Goal: Transaction & Acquisition: Register for event/course

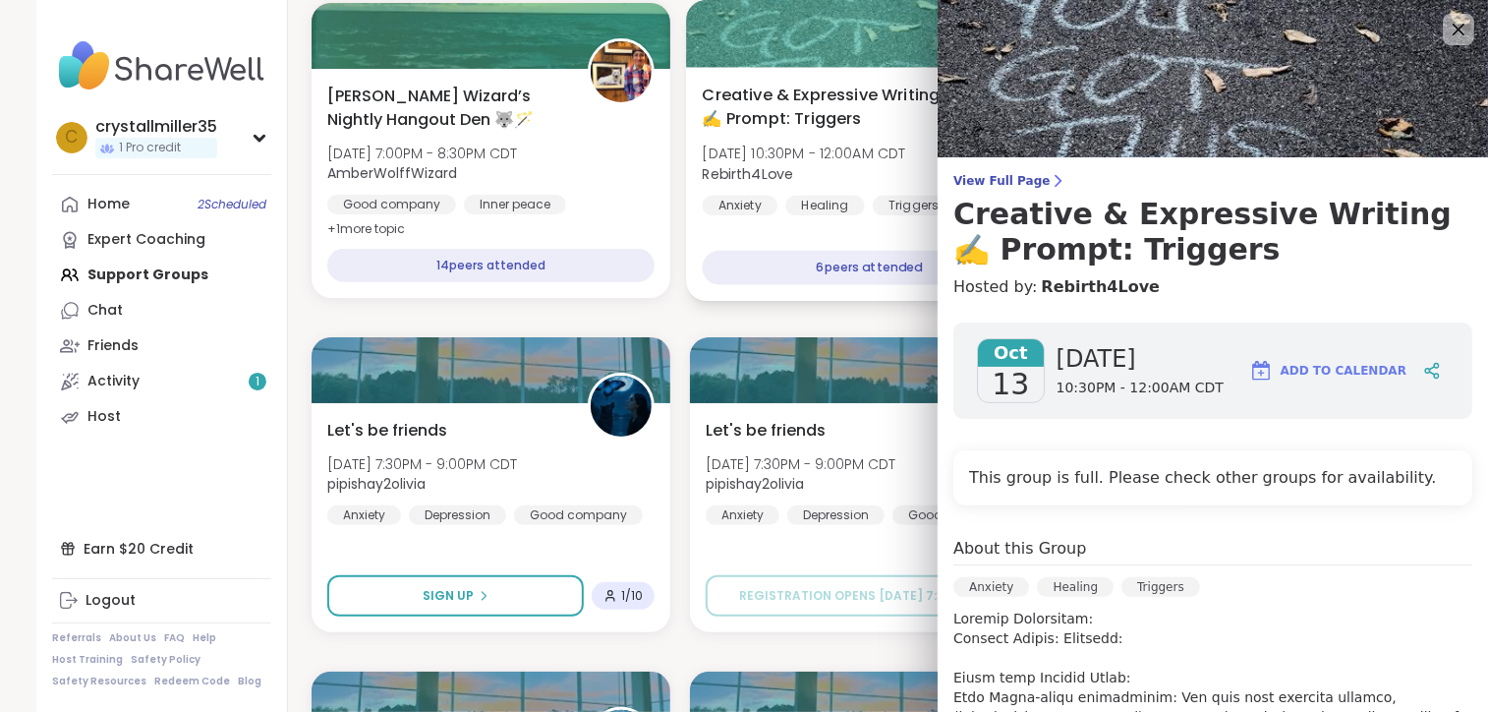
scroll to position [393, 0]
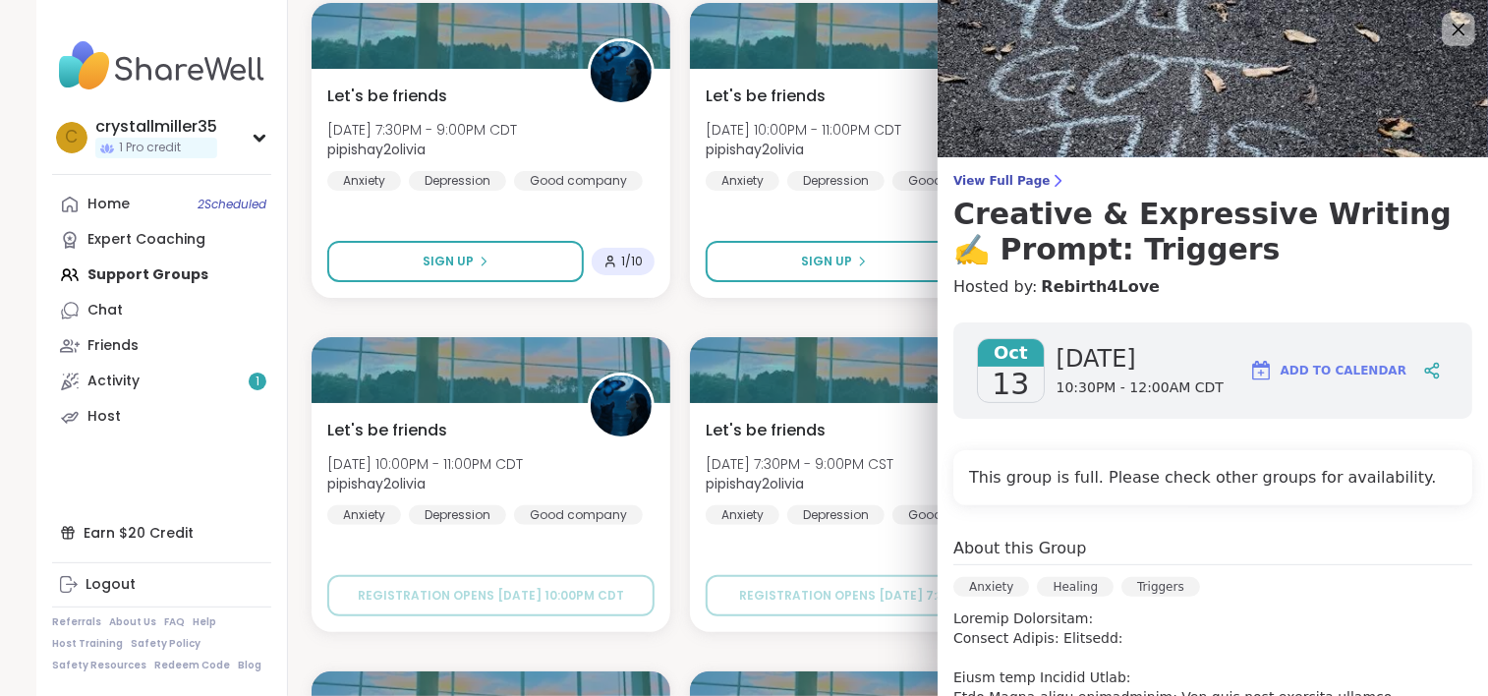
click at [1446, 40] on icon at bounding box center [1458, 29] width 25 height 25
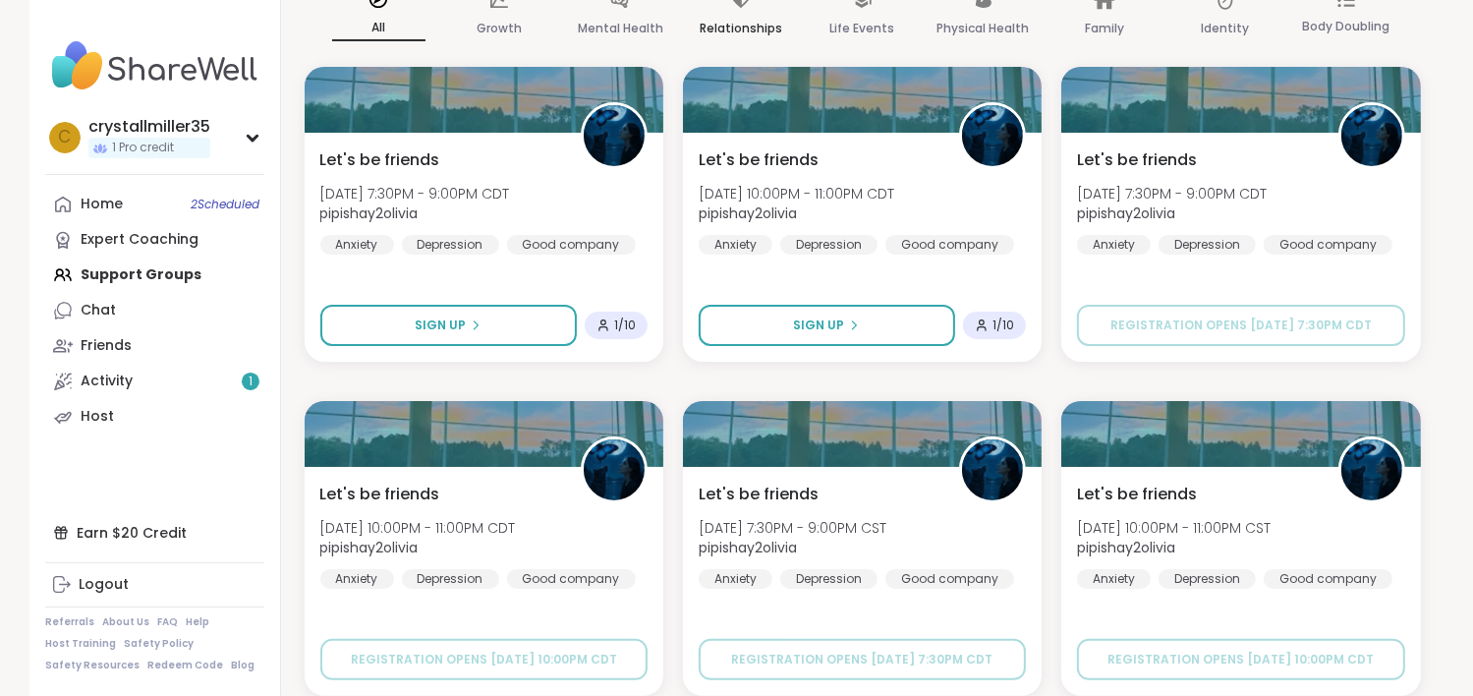
scroll to position [295, 0]
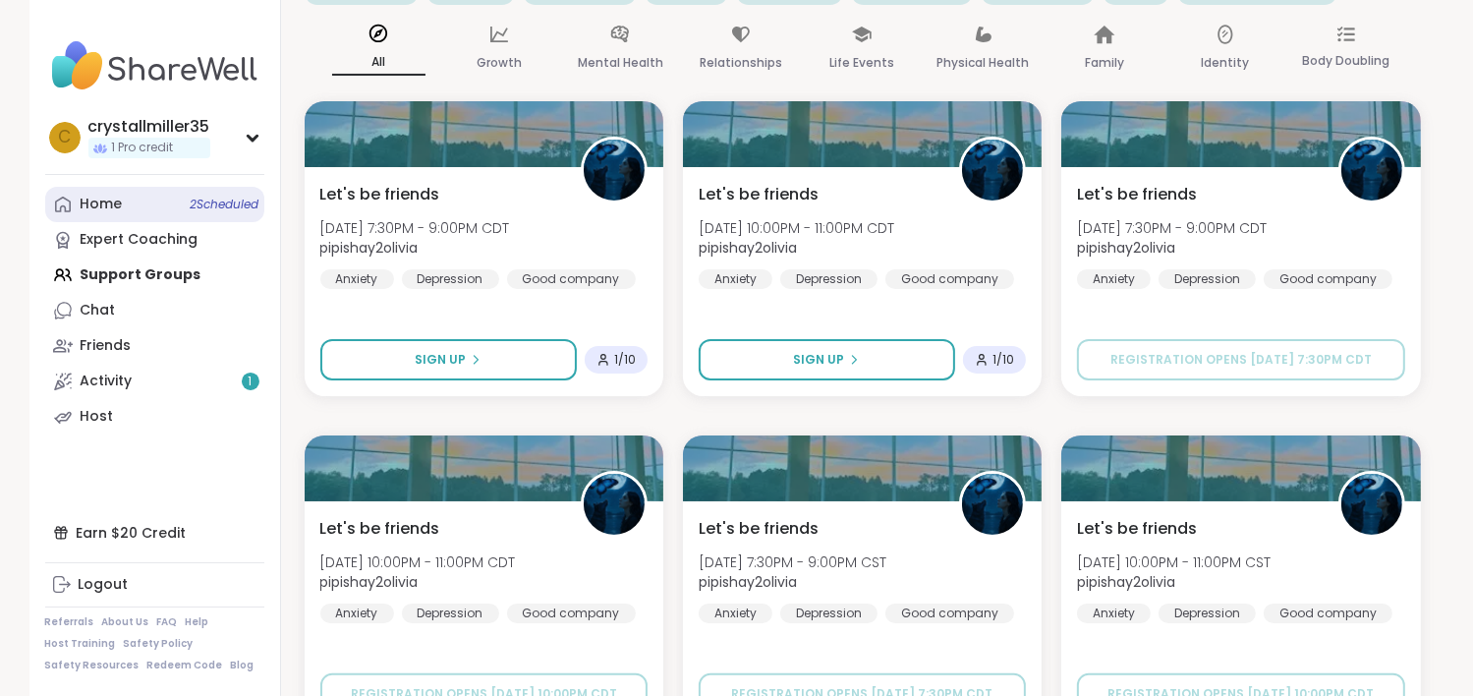
click at [102, 215] on link "Home 2 Scheduled" at bounding box center [154, 204] width 219 height 35
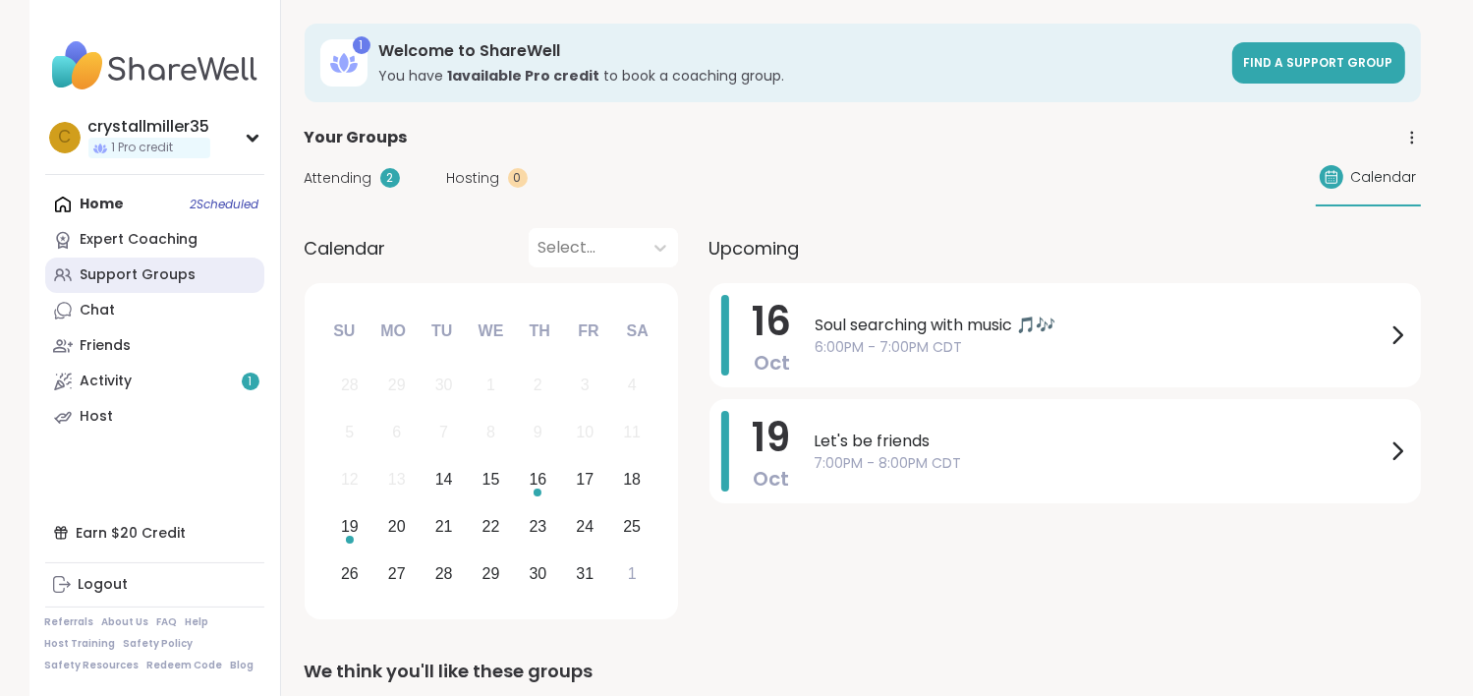
click at [138, 284] on div "Support Groups" at bounding box center [139, 275] width 116 height 20
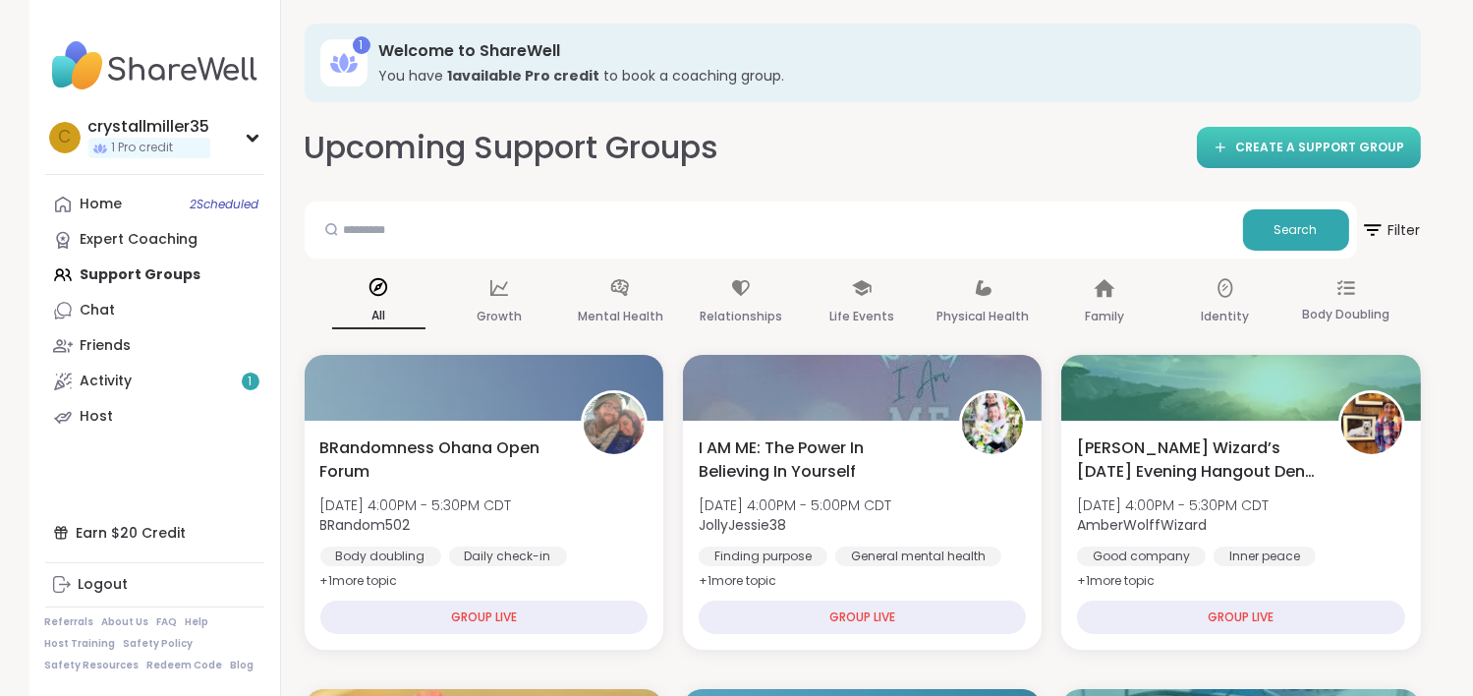
click at [1280, 153] on span "CREATE A SUPPORT GROUP" at bounding box center [1321, 148] width 169 height 17
click at [1380, 239] on icon at bounding box center [1371, 229] width 25 height 25
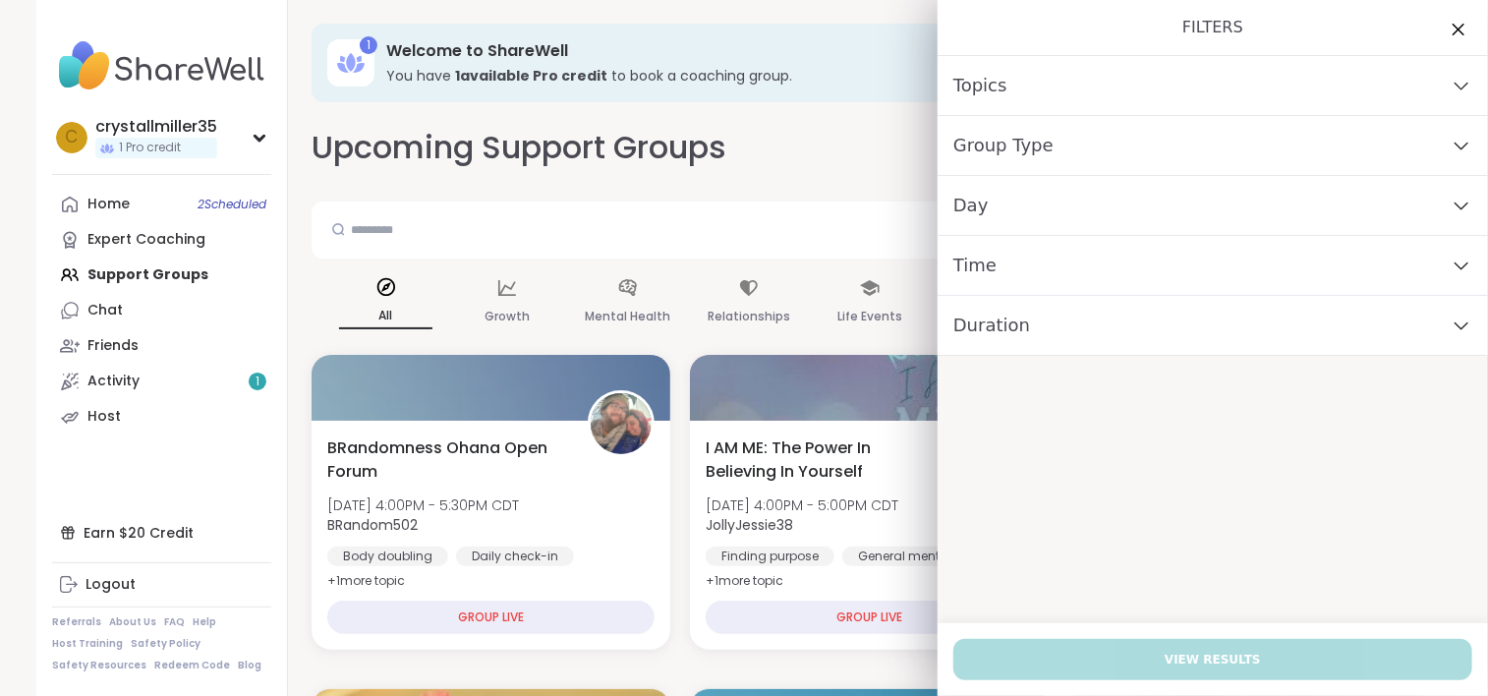
click at [831, 161] on div "Upcoming Support Groups CREATE A SUPPORT GROUP" at bounding box center [870, 148] width 1117 height 44
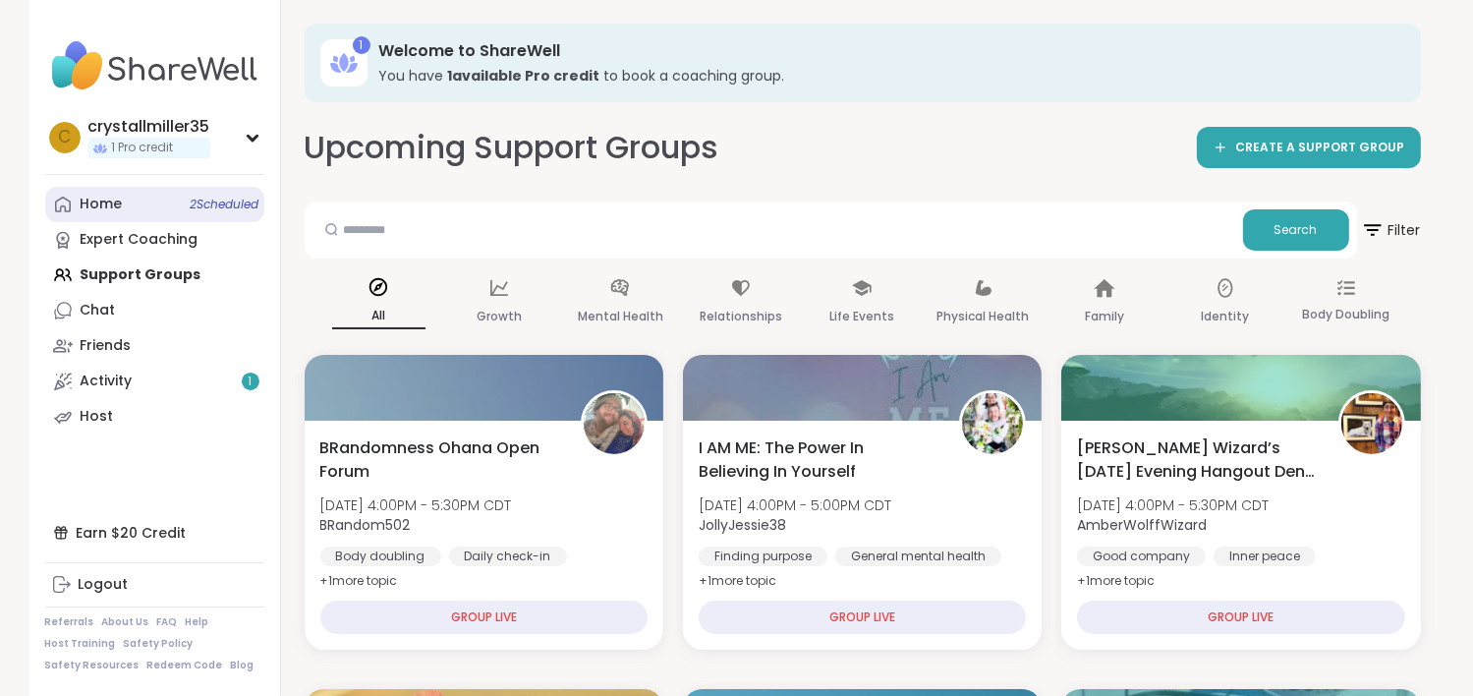
click at [212, 197] on span "2 Scheduled" at bounding box center [225, 205] width 69 height 16
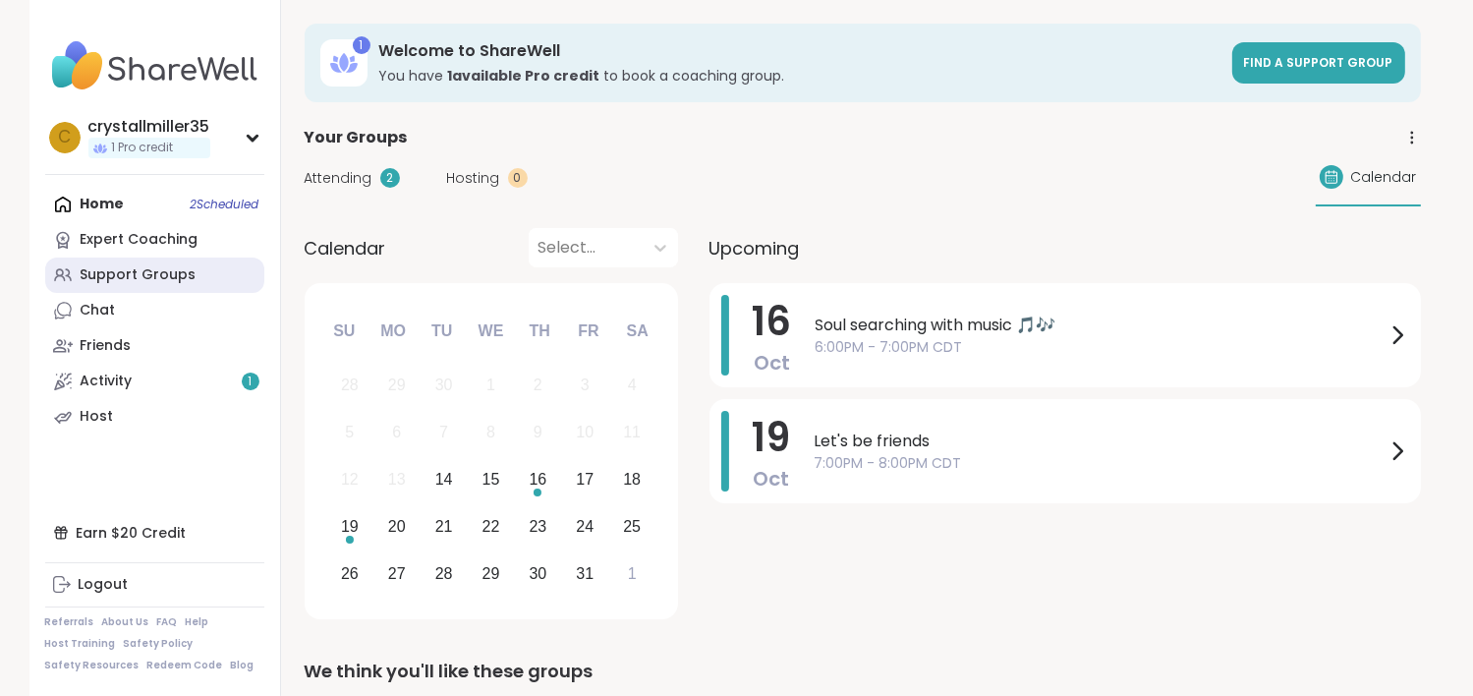
click at [121, 284] on div "Support Groups" at bounding box center [139, 275] width 116 height 20
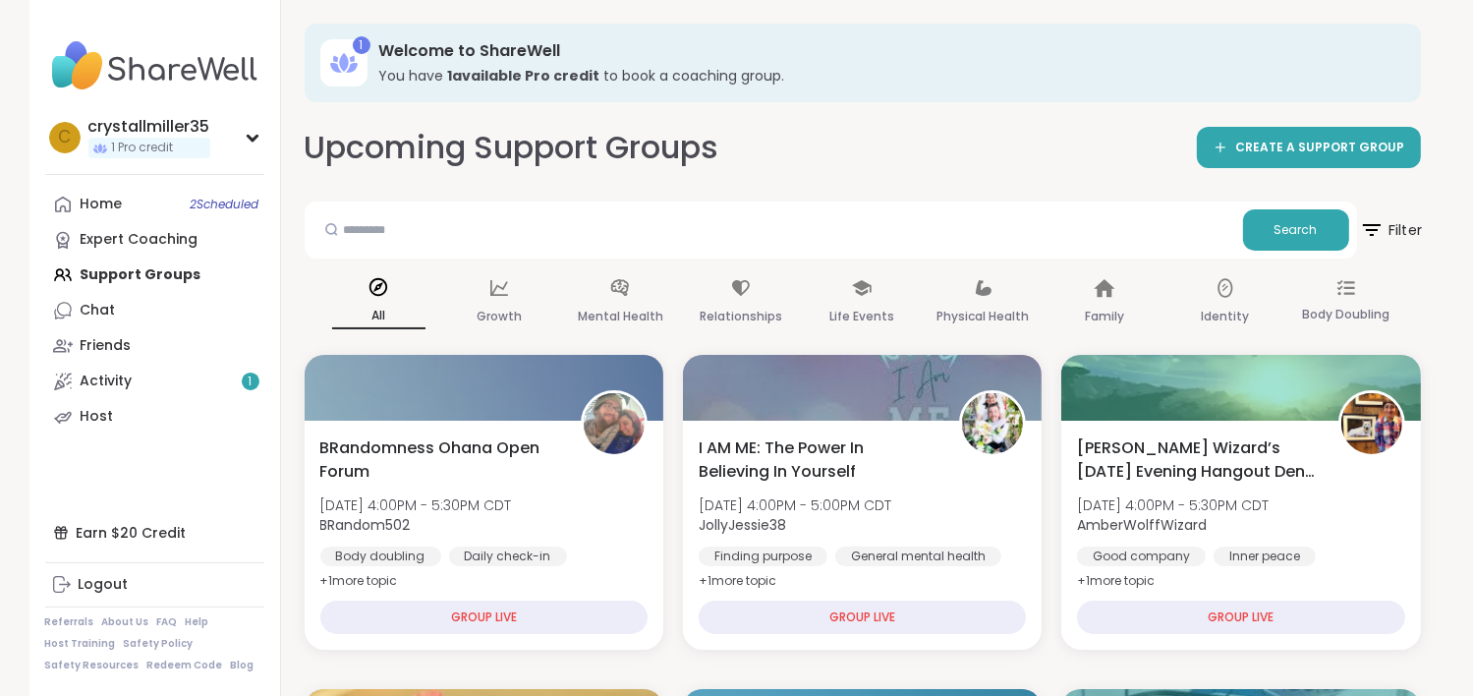
click at [1368, 237] on icon at bounding box center [1371, 229] width 25 height 25
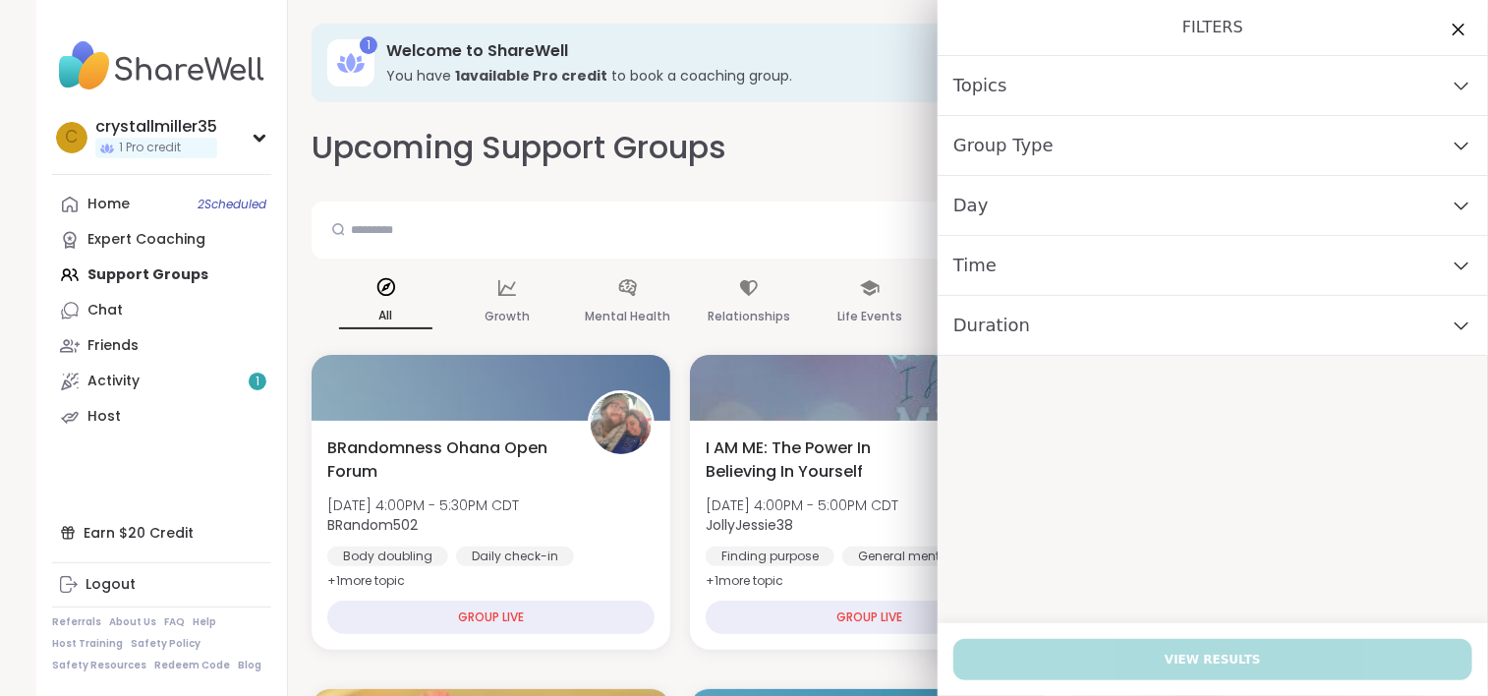
click at [975, 219] on div "Day" at bounding box center [1213, 206] width 550 height 60
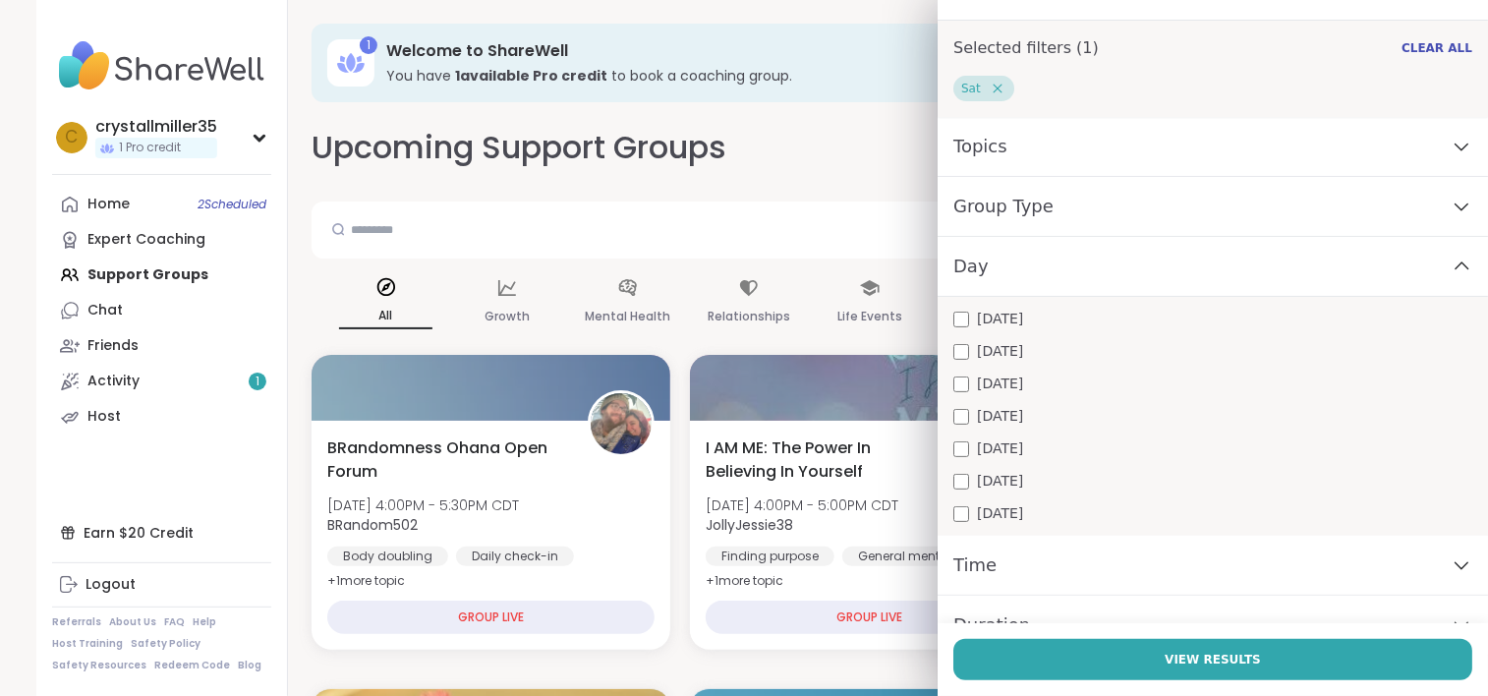
scroll to position [67, 0]
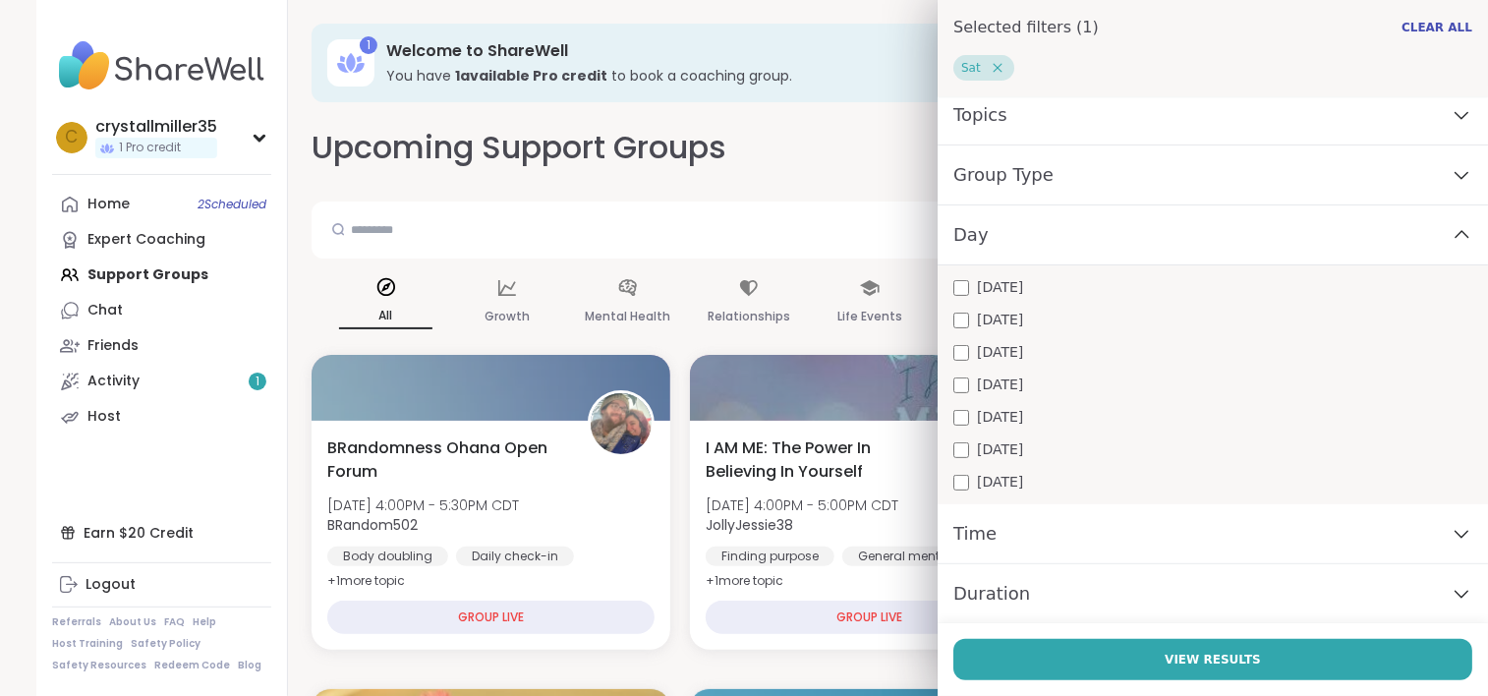
click at [1062, 548] on div "Time" at bounding box center [1213, 534] width 550 height 60
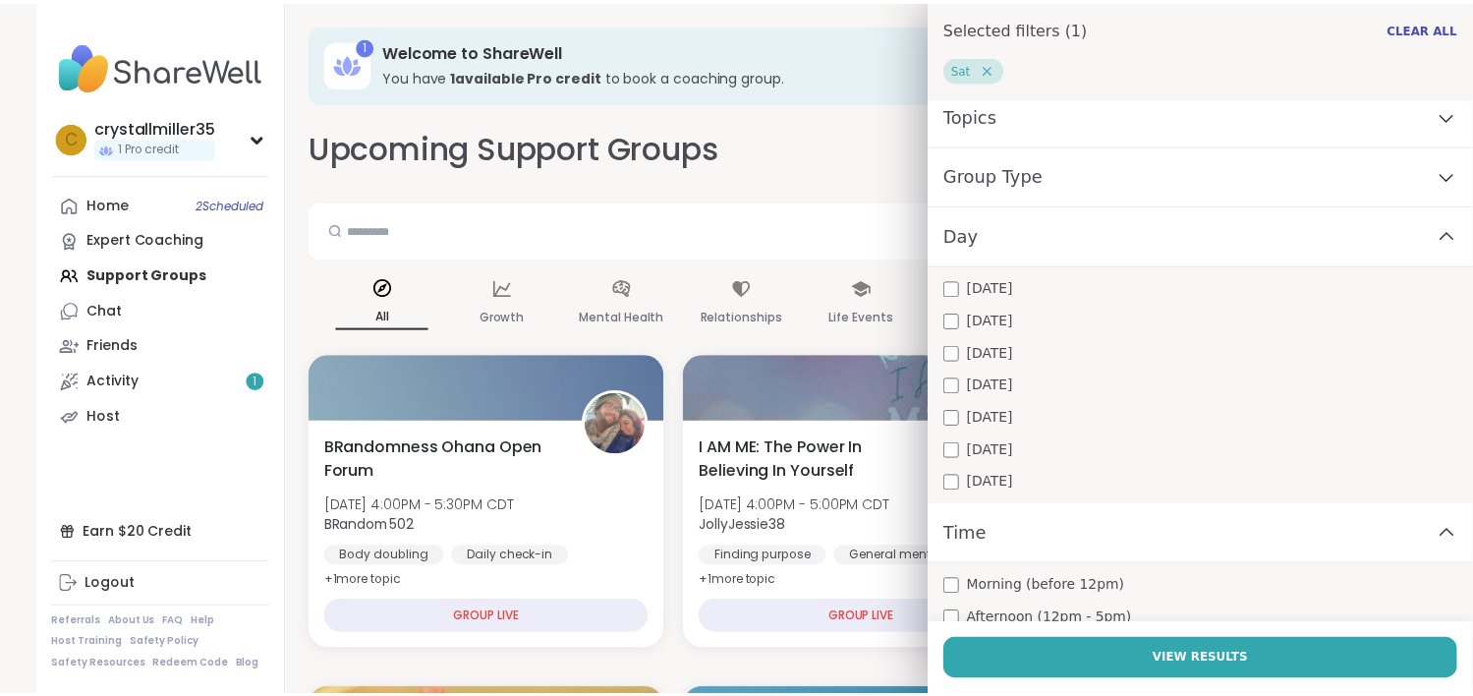
scroll to position [165, 0]
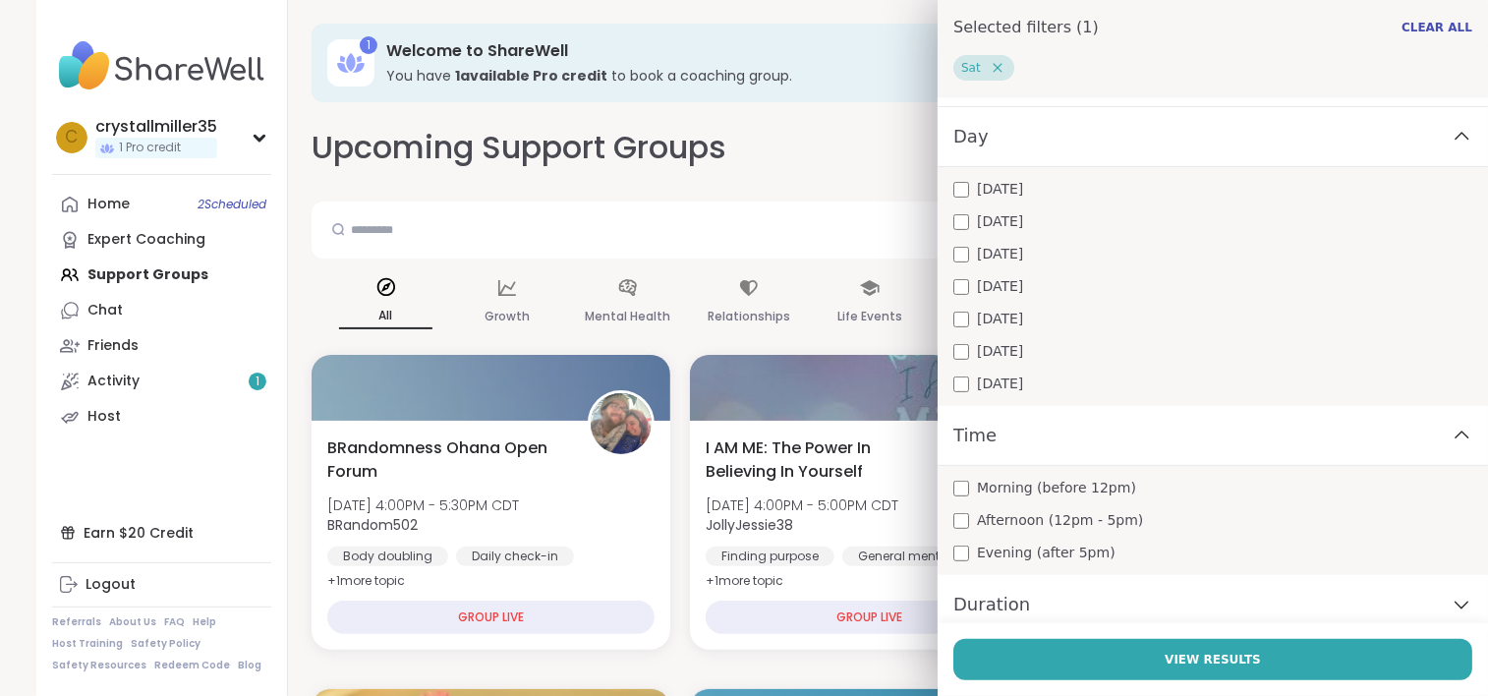
click at [956, 552] on div "Evening (after 5pm)" at bounding box center [1212, 553] width 519 height 21
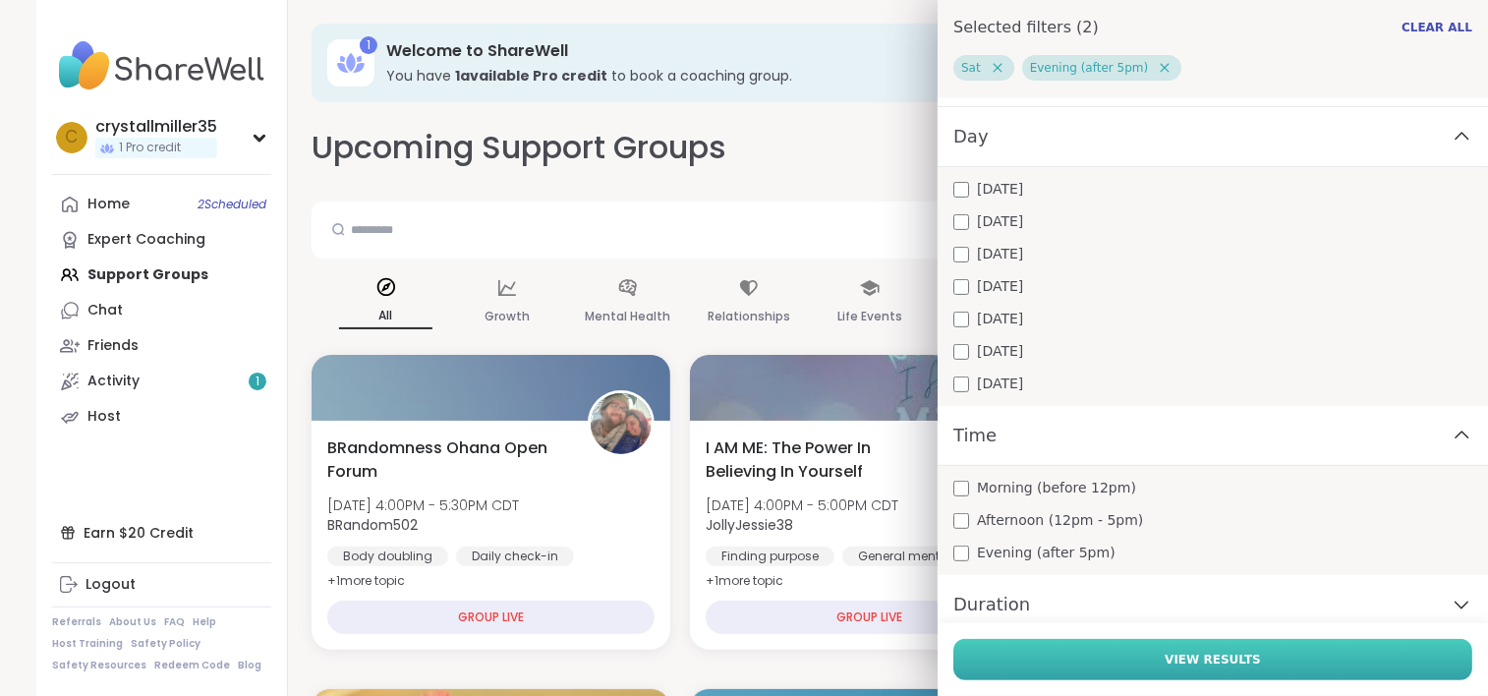
click at [1028, 652] on button "View Results" at bounding box center [1212, 659] width 519 height 41
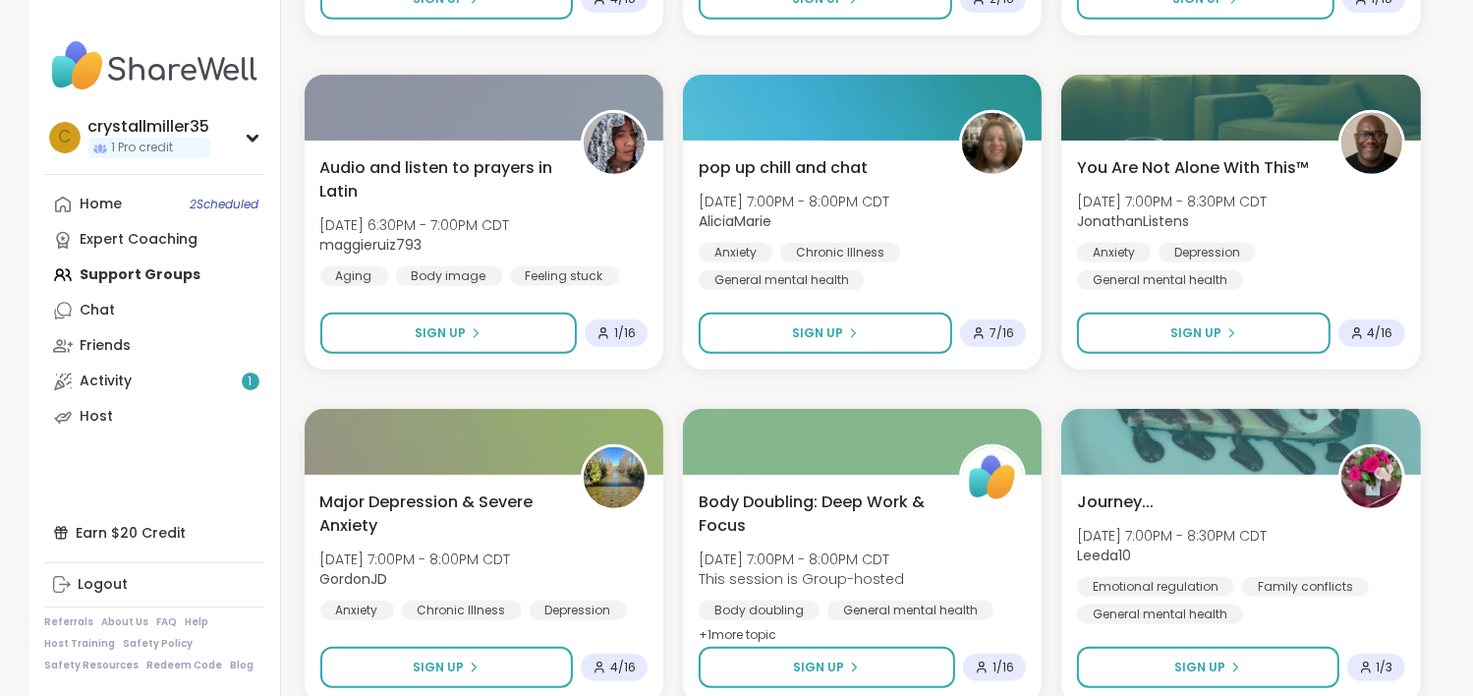
scroll to position [983, 0]
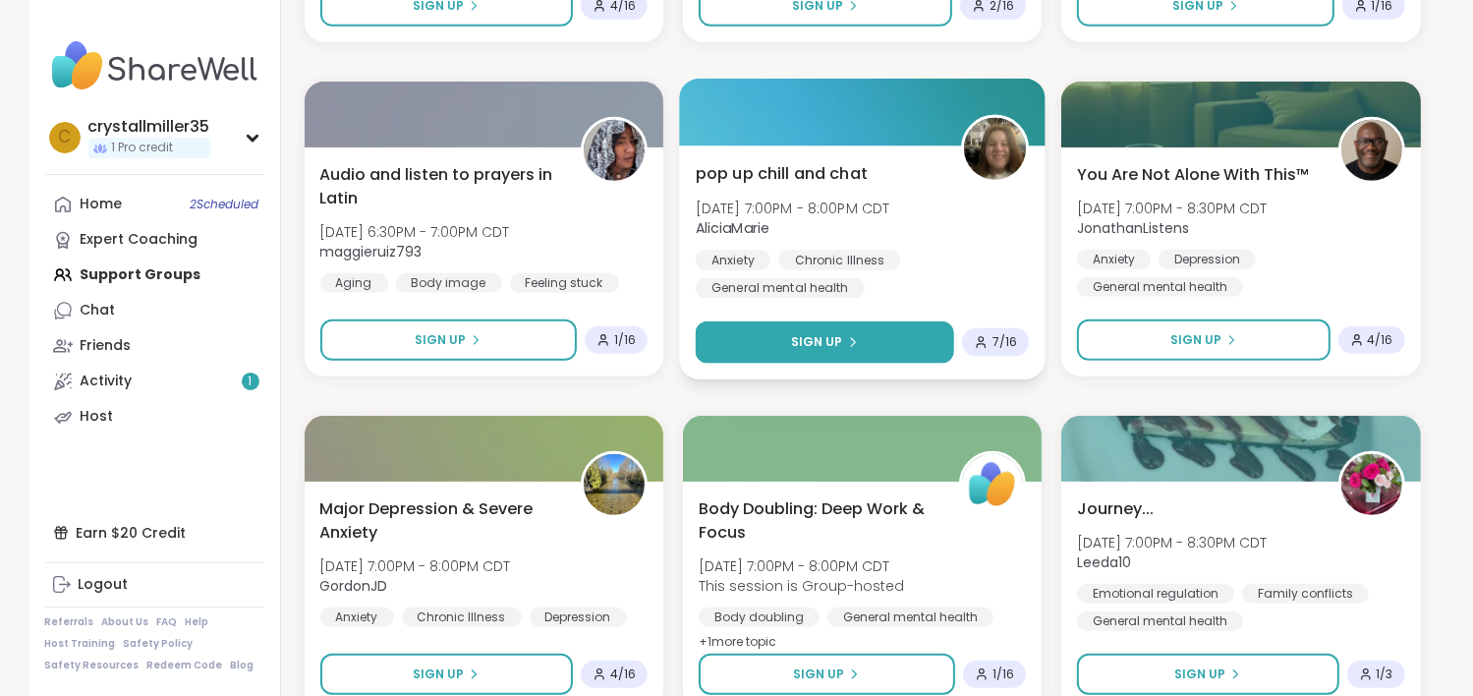
click at [752, 332] on button "Sign Up" at bounding box center [824, 342] width 259 height 42
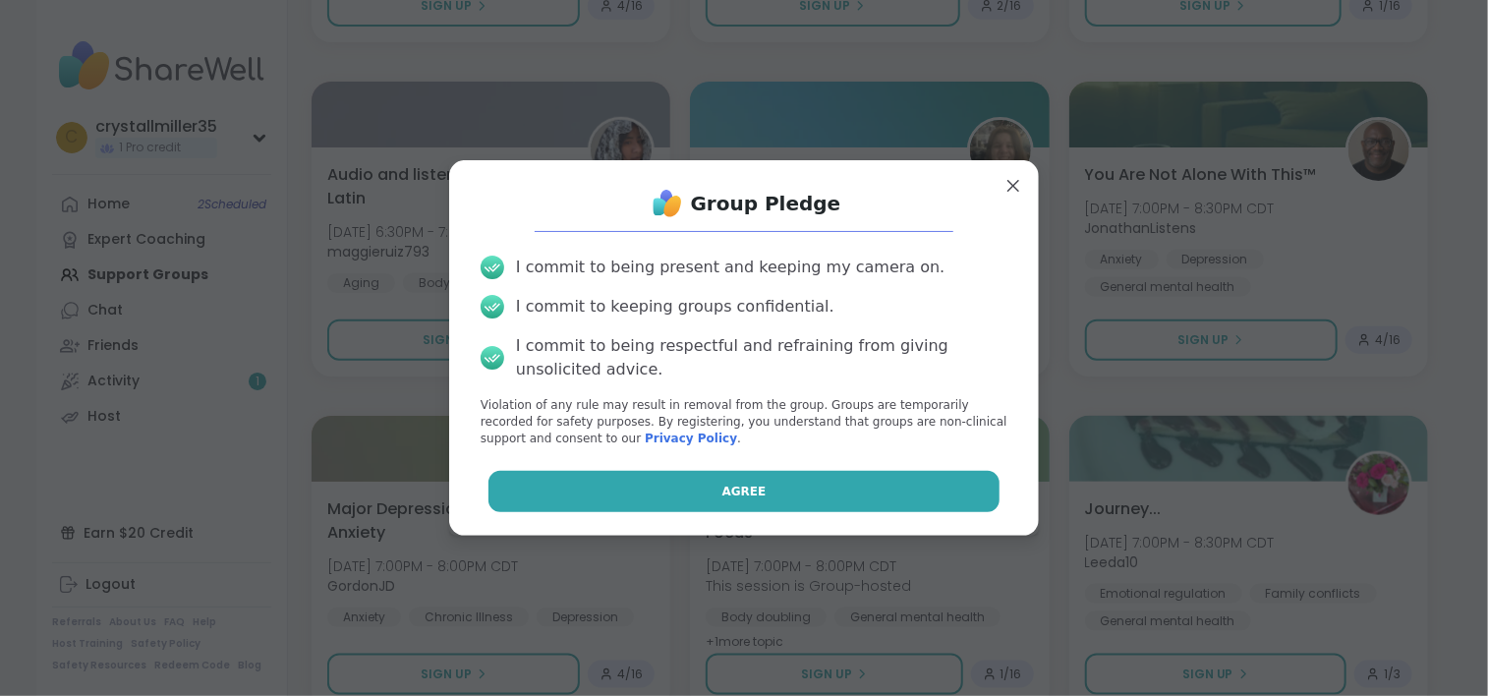
click at [722, 483] on span "Agree" at bounding box center [744, 492] width 44 height 18
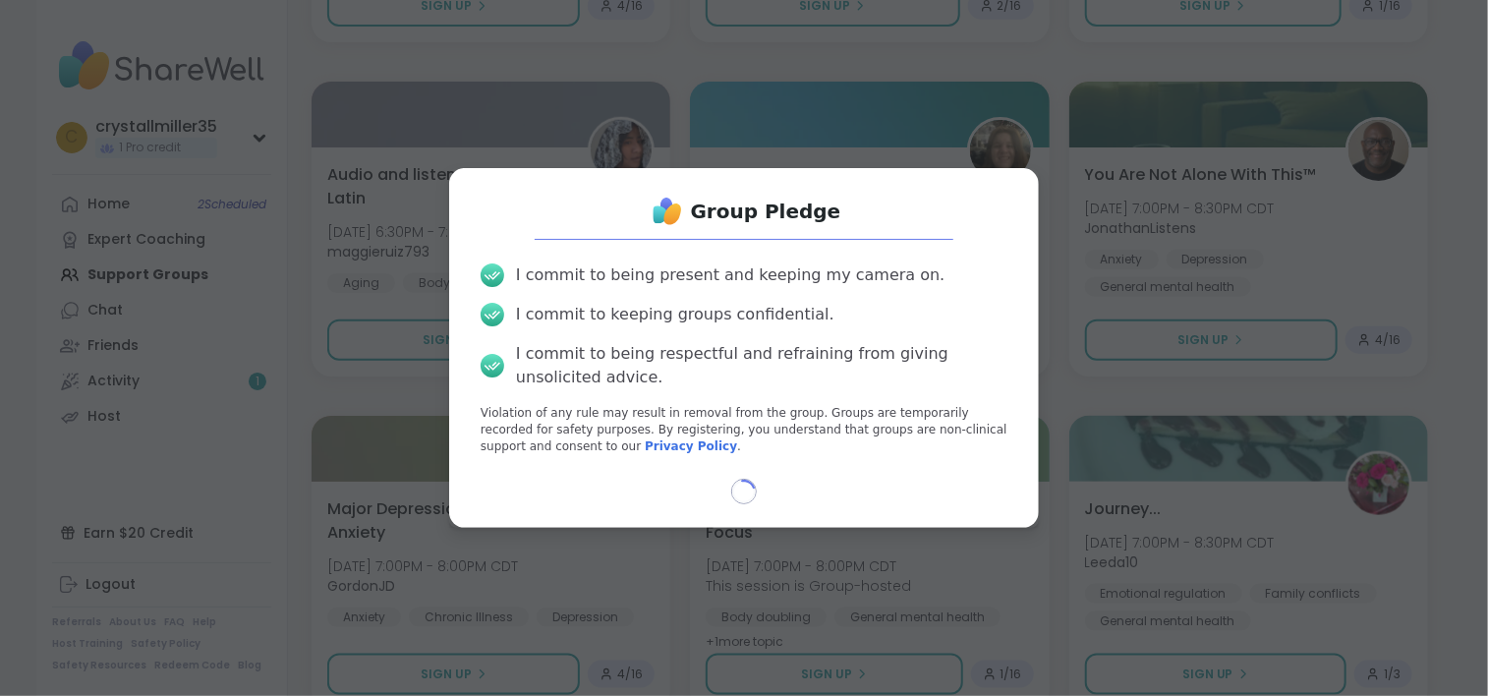
select select "**"
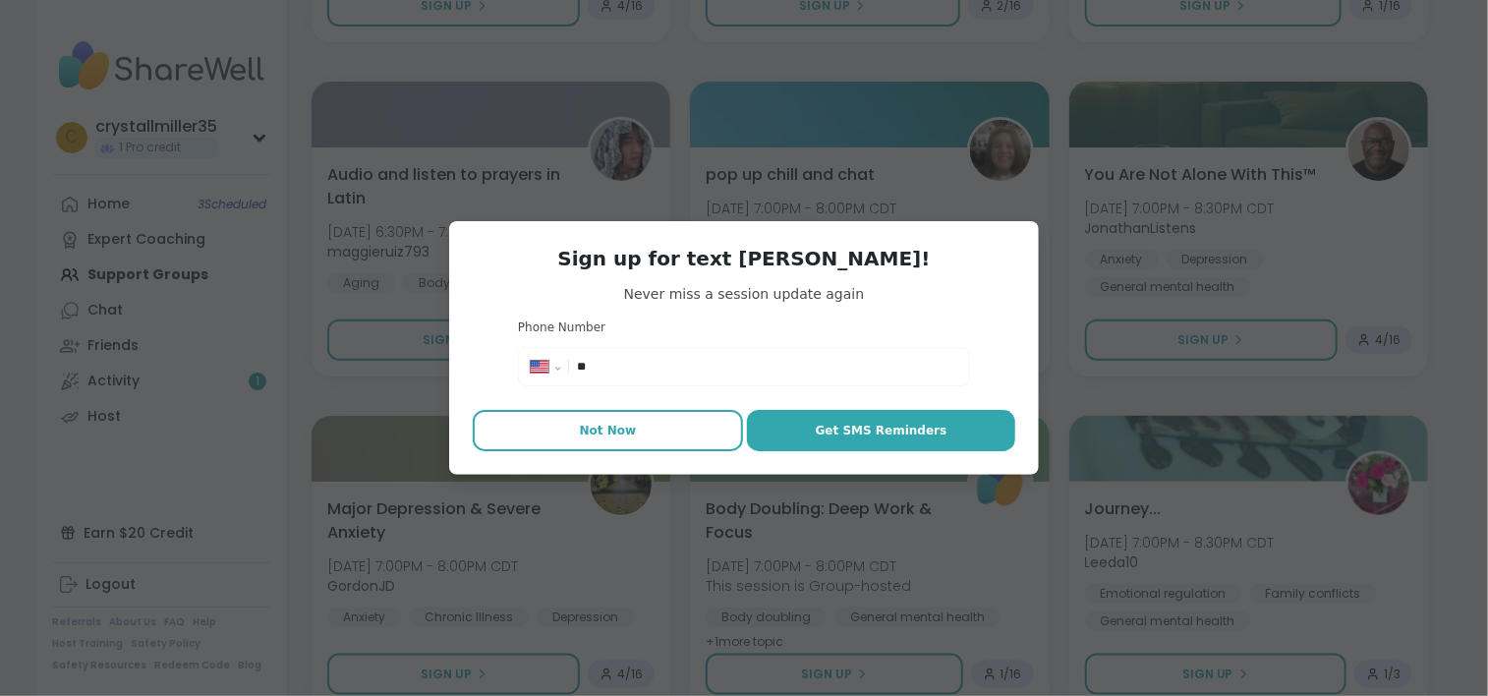
click at [617, 433] on span "Not Now" at bounding box center [608, 431] width 57 height 18
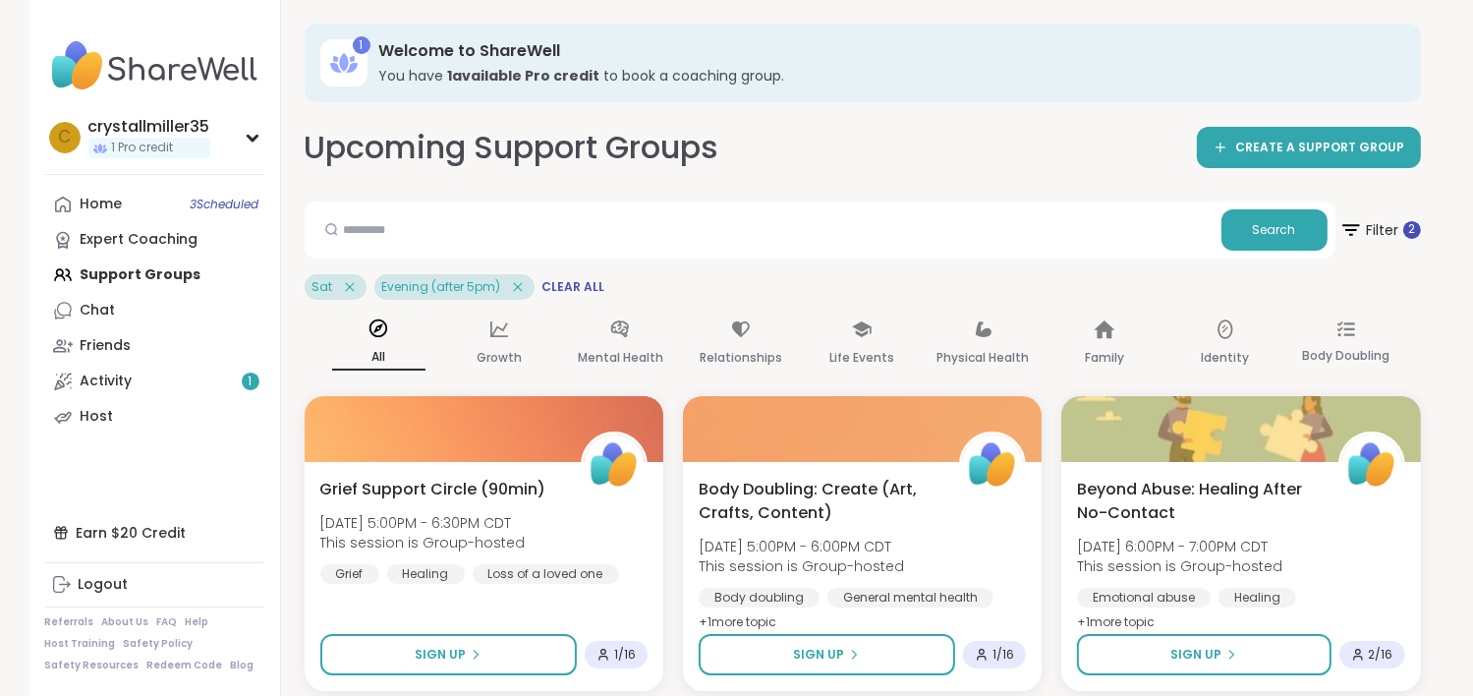
scroll to position [0, 0]
click at [111, 239] on div "Expert Coaching" at bounding box center [140, 240] width 118 height 20
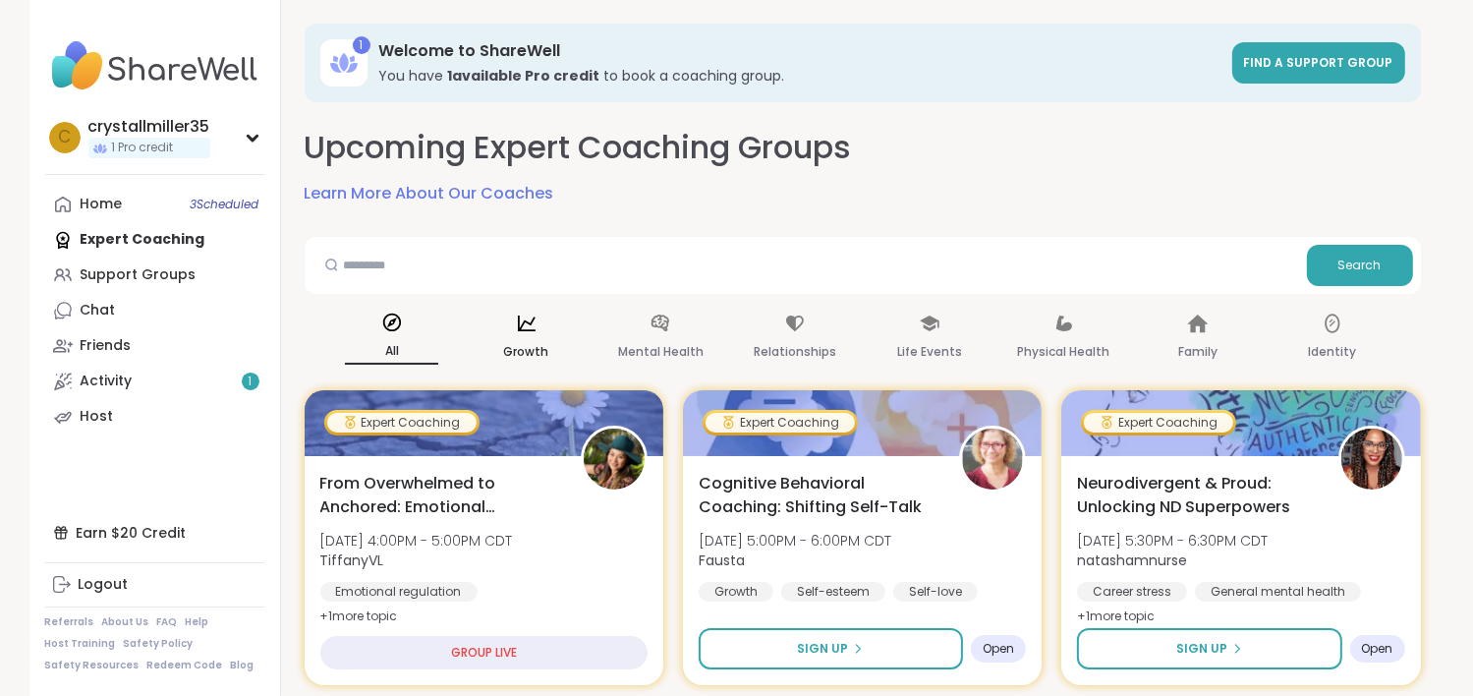
click at [515, 343] on p "Growth" at bounding box center [526, 352] width 45 height 24
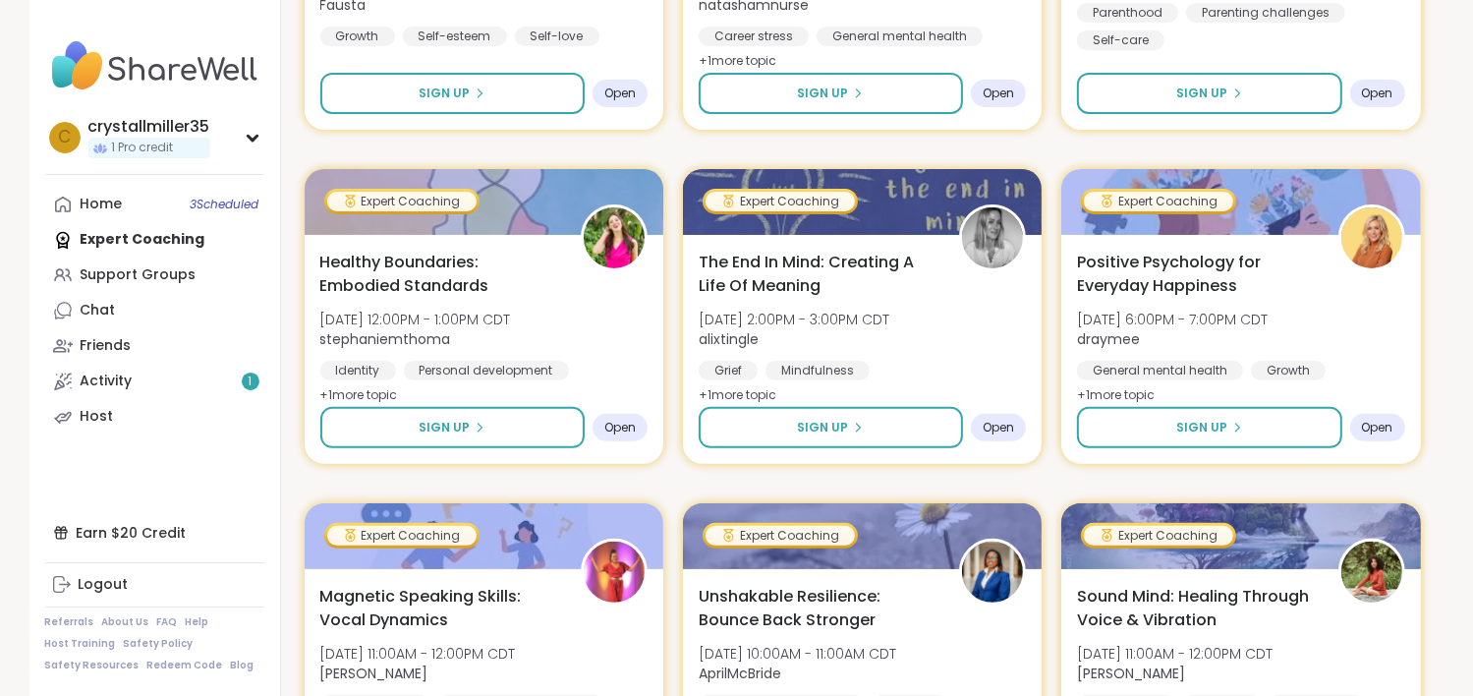
scroll to position [590, 0]
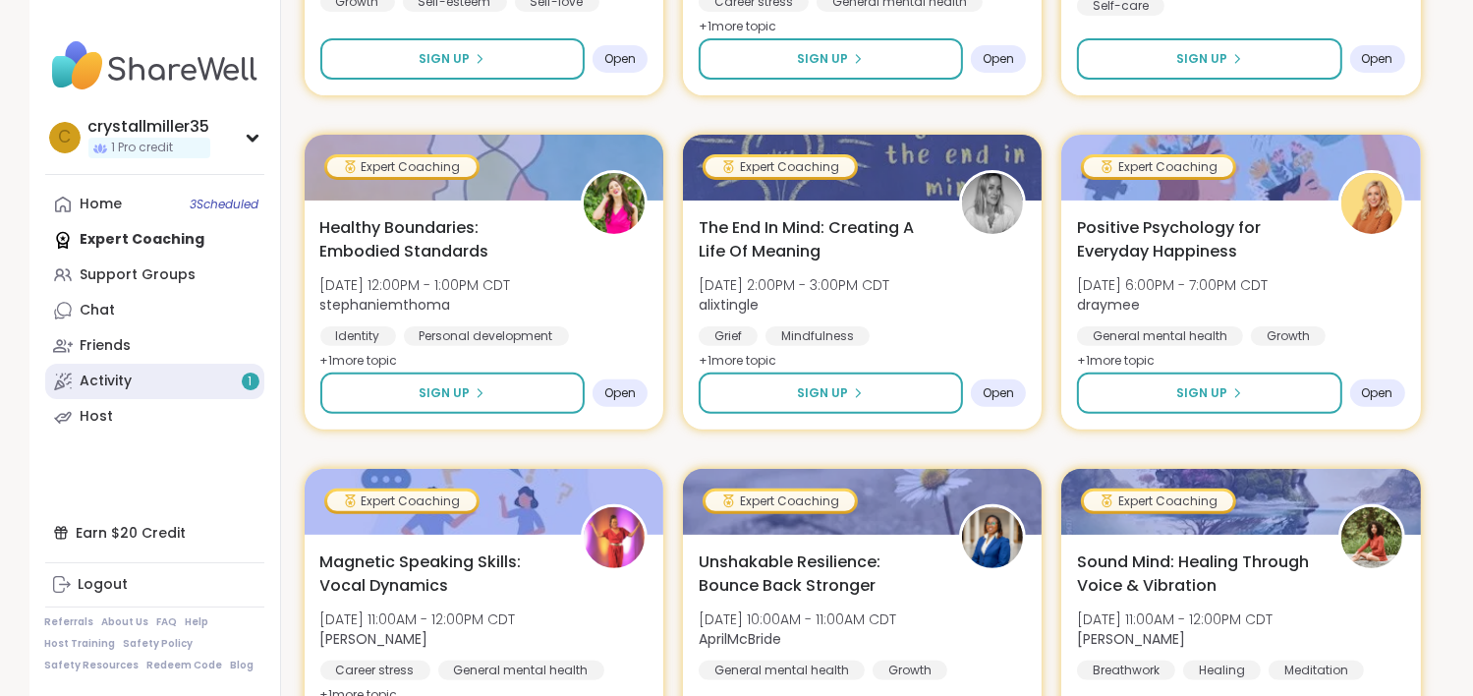
click at [88, 381] on div "Activity 1" at bounding box center [107, 382] width 52 height 20
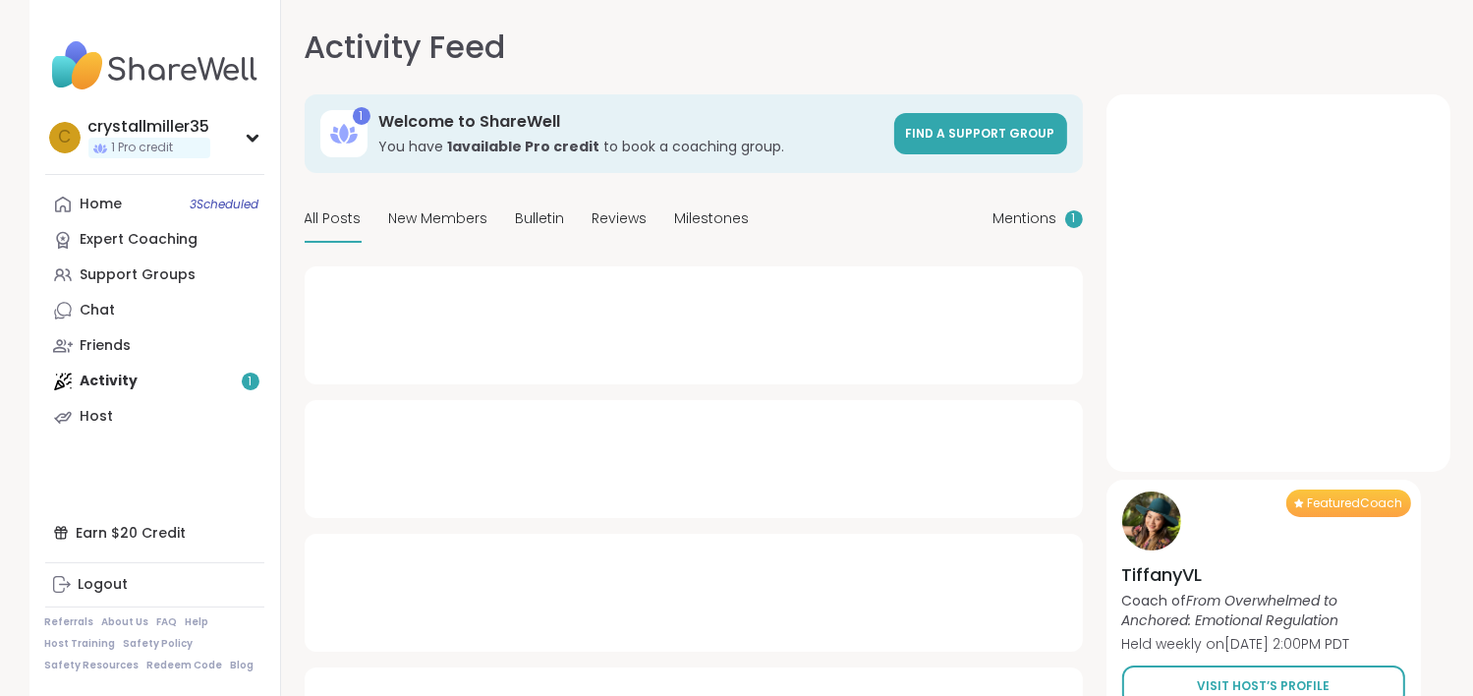
type textarea "*"
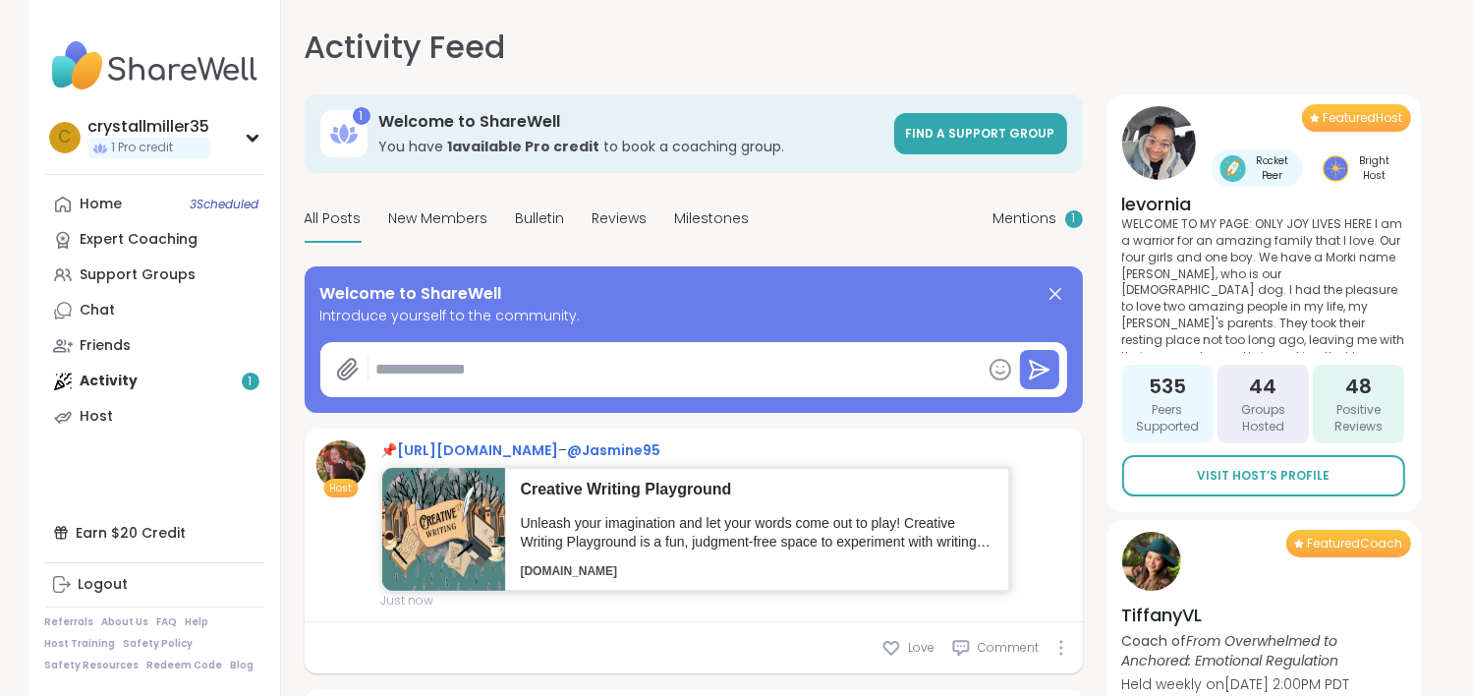
click at [690, 542] on p "Unleash your imagination and let your words come out to play! Creative Writing …" at bounding box center [757, 533] width 473 height 38
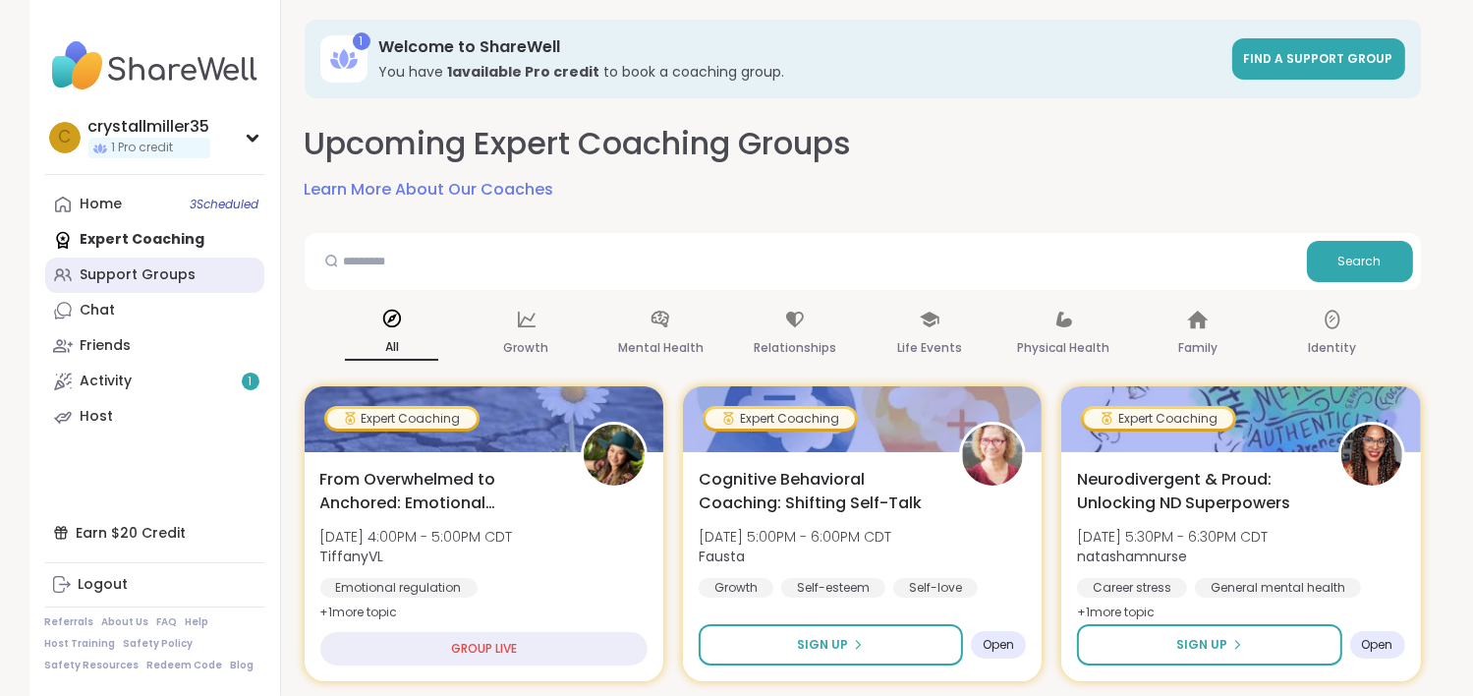
click at [108, 281] on div "Support Groups" at bounding box center [139, 275] width 116 height 20
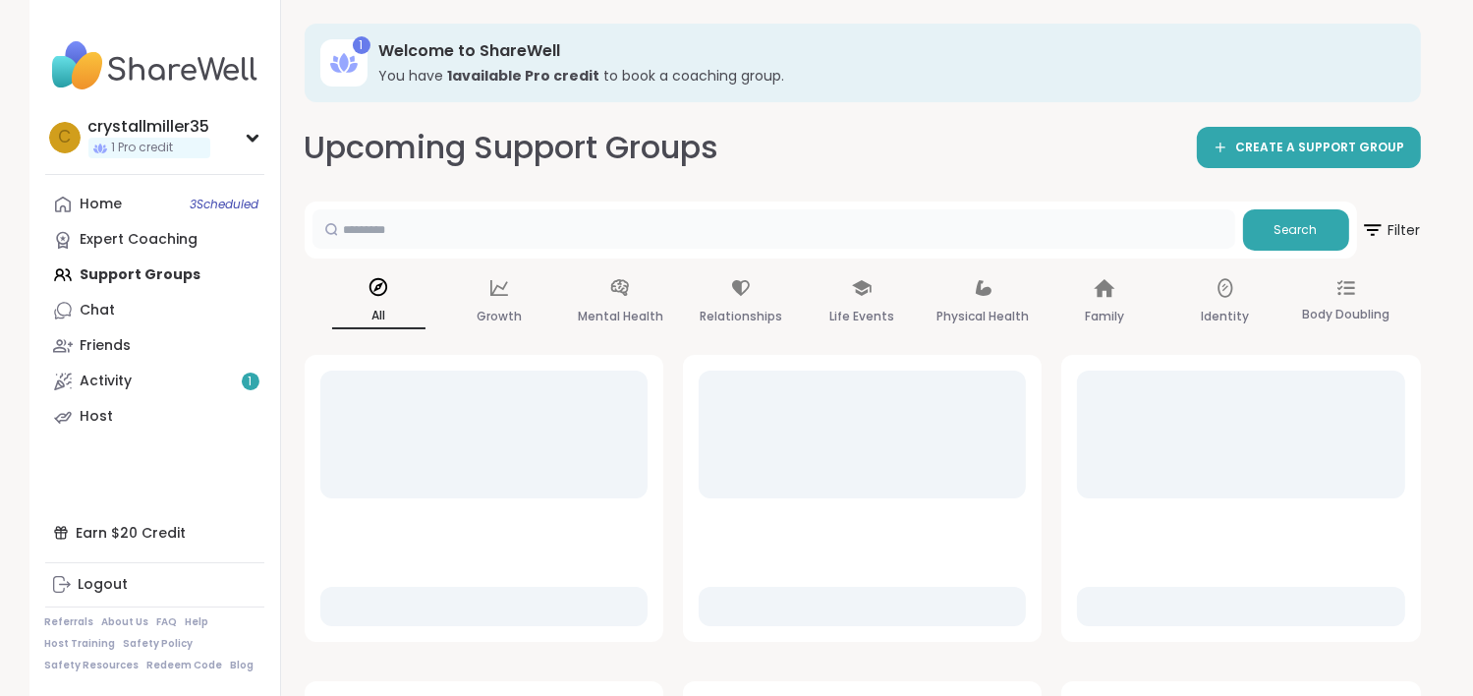
click at [476, 220] on input "text" at bounding box center [774, 228] width 923 height 39
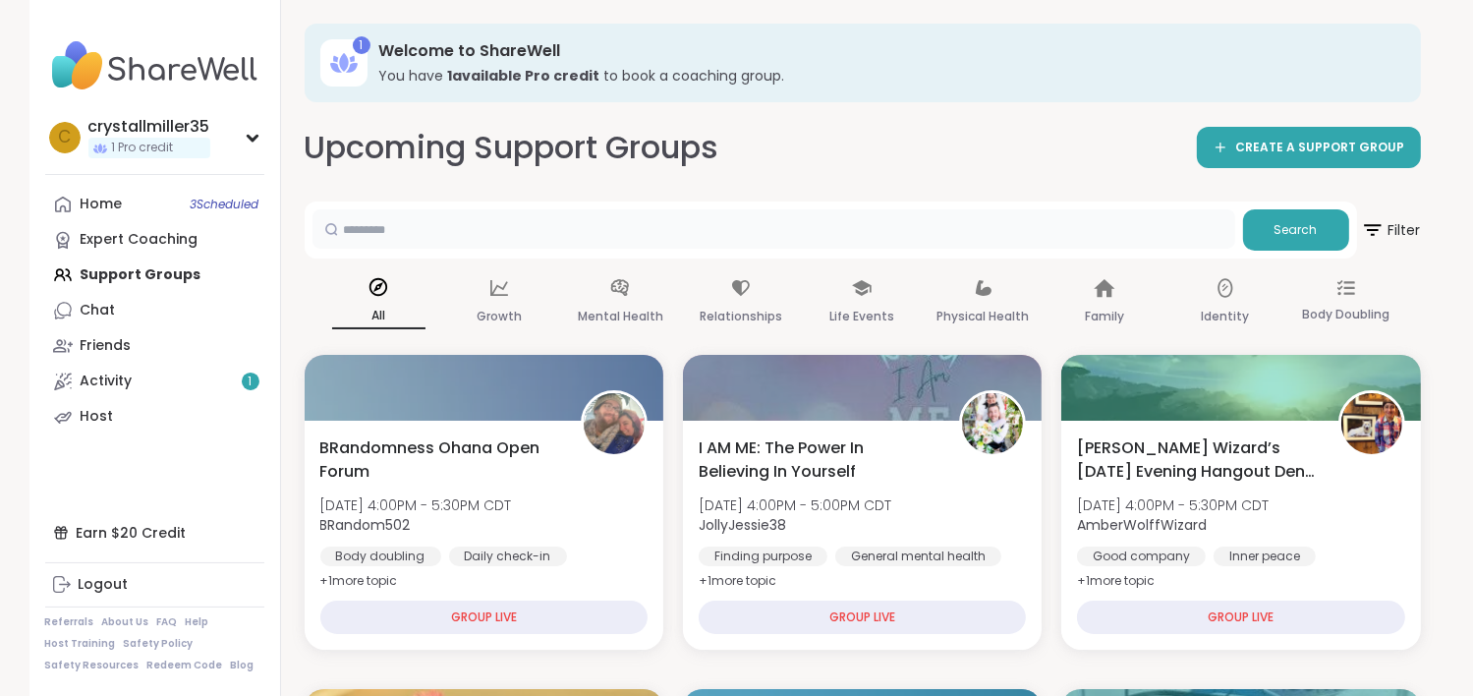
paste input "**********"
click at [1317, 245] on button "Search" at bounding box center [1296, 229] width 106 height 41
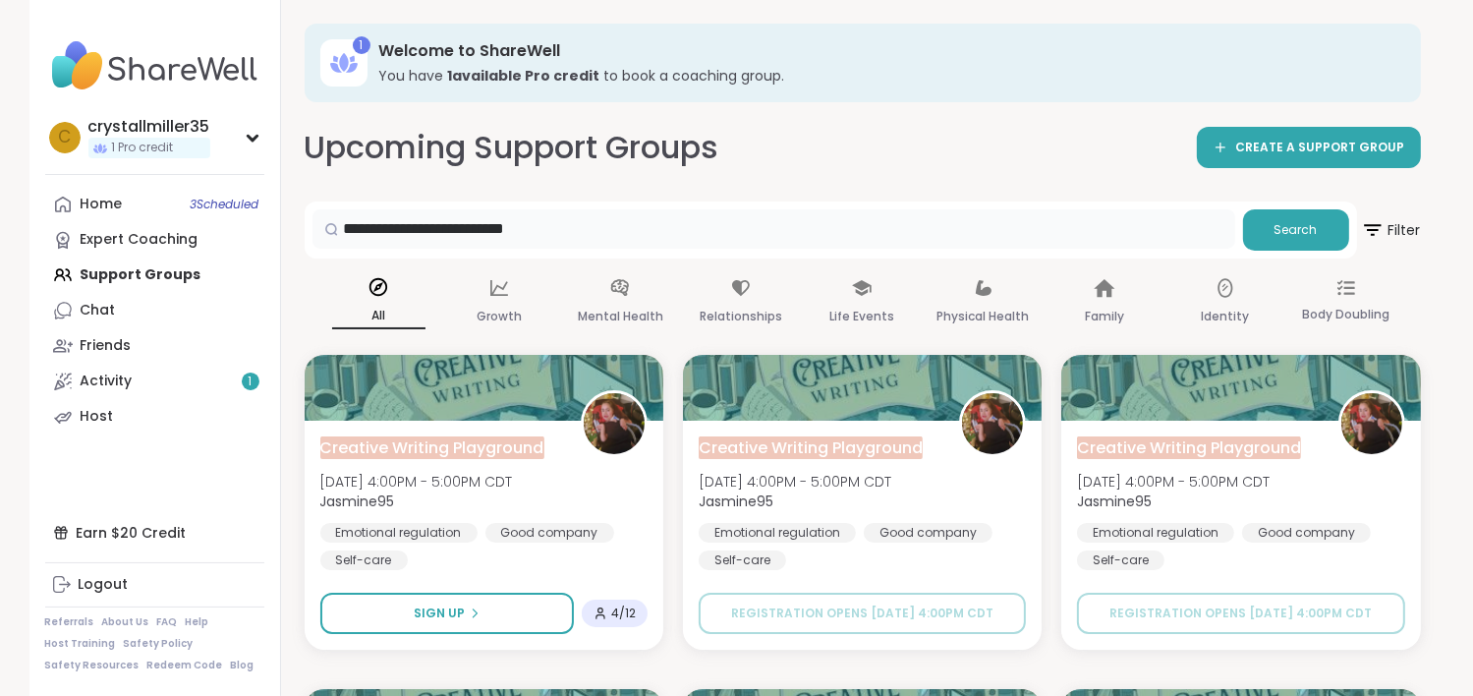
click at [412, 233] on input "**********" at bounding box center [774, 228] width 923 height 39
drag, startPoint x: 582, startPoint y: 230, endPoint x: 476, endPoint y: 235, distance: 106.3
click at [476, 235] on input "**********" at bounding box center [774, 228] width 923 height 39
click at [1309, 248] on button "Search" at bounding box center [1296, 229] width 106 height 41
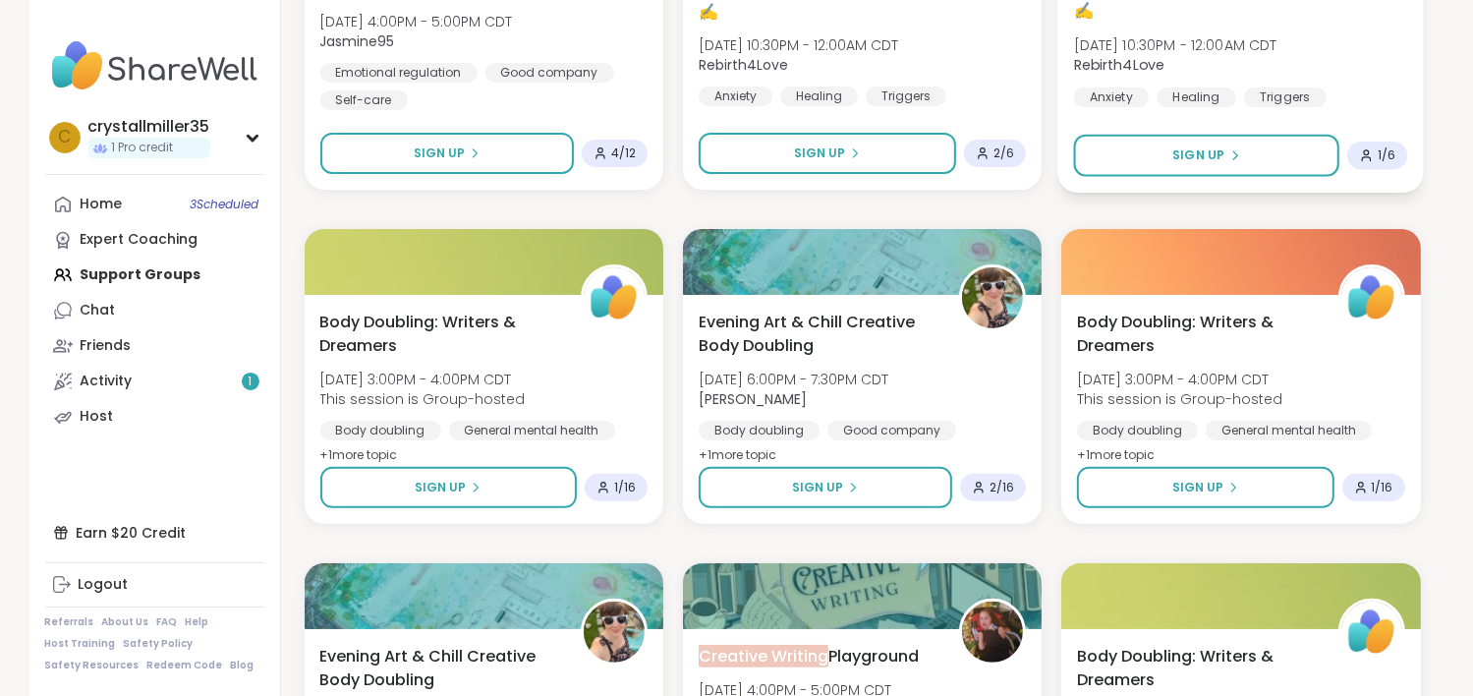
scroll to position [197, 0]
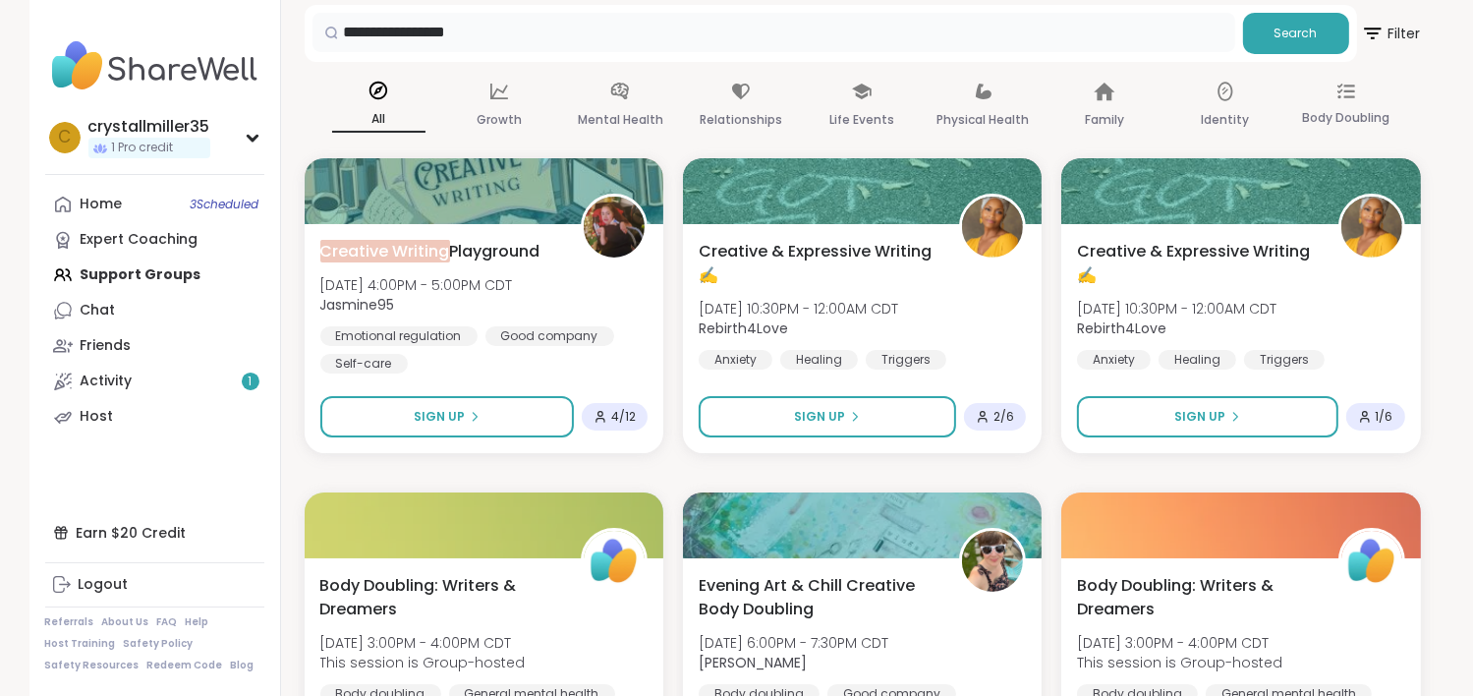
drag, startPoint x: 410, startPoint y: 30, endPoint x: 291, endPoint y: 30, distance: 118.9
type input "*******"
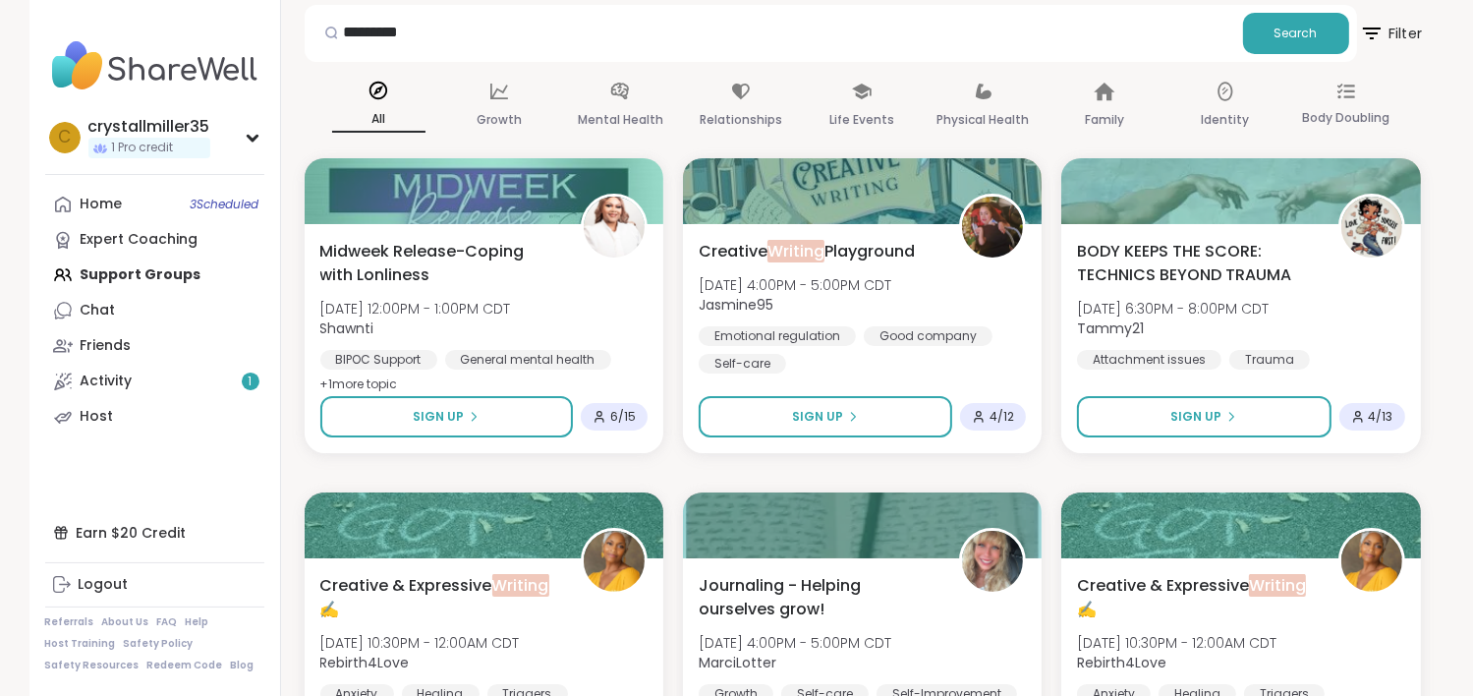
click at [1372, 41] on icon at bounding box center [1371, 33] width 25 height 25
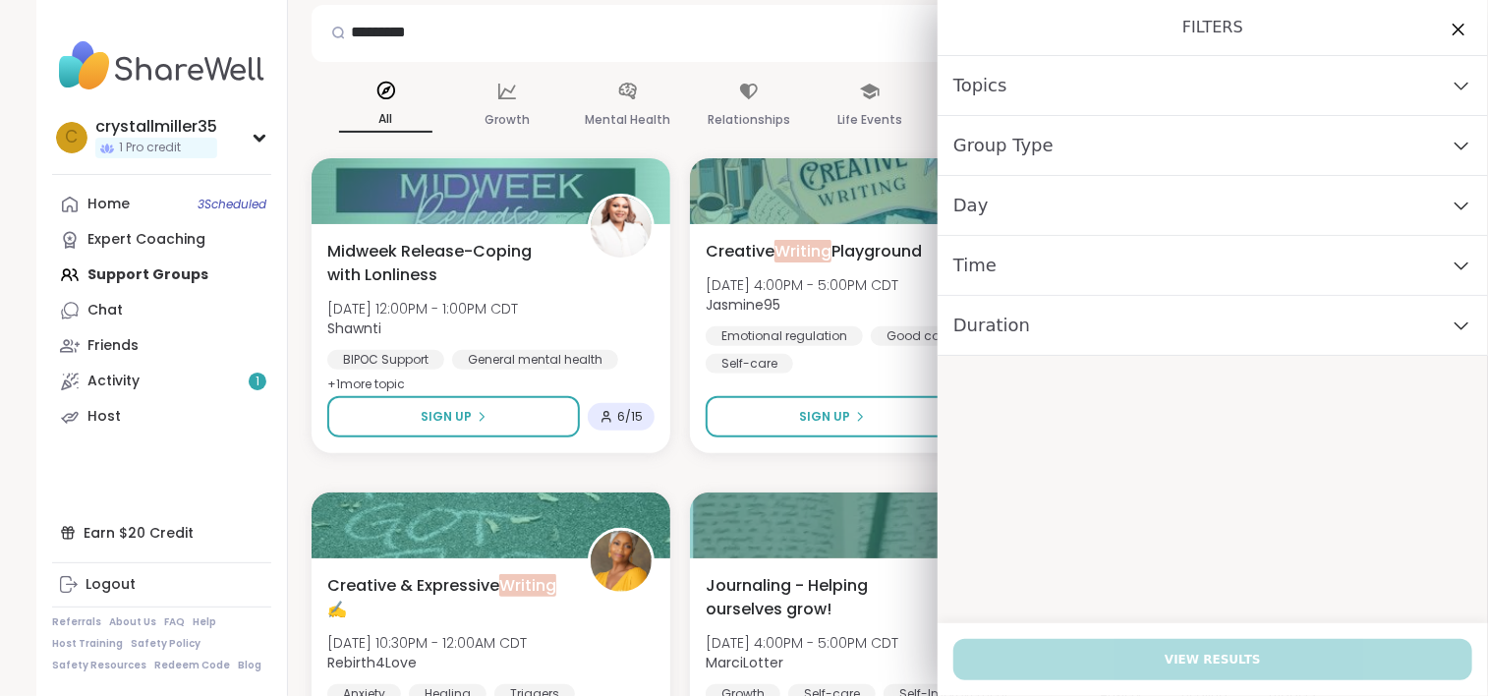
click at [1049, 259] on div "Time" at bounding box center [1213, 266] width 550 height 60
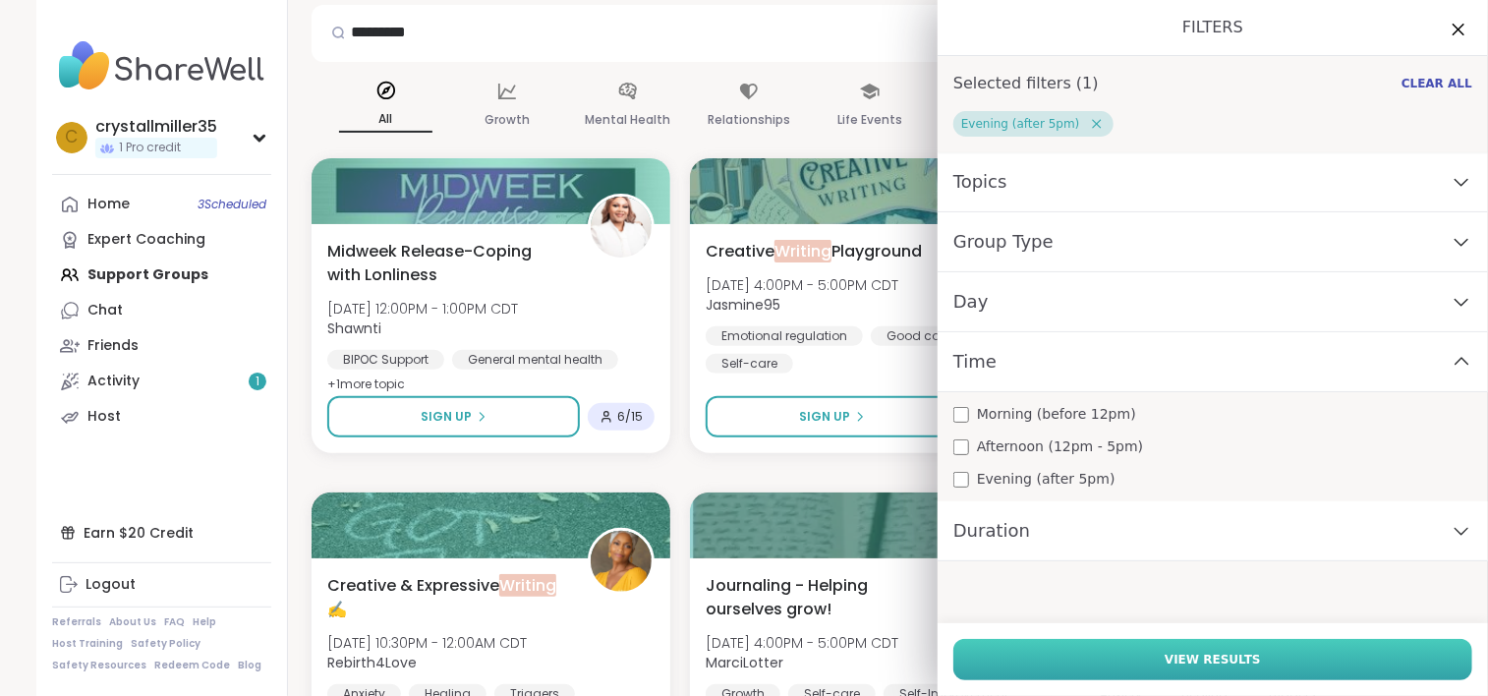
click at [1081, 657] on button "View Results" at bounding box center [1212, 659] width 519 height 41
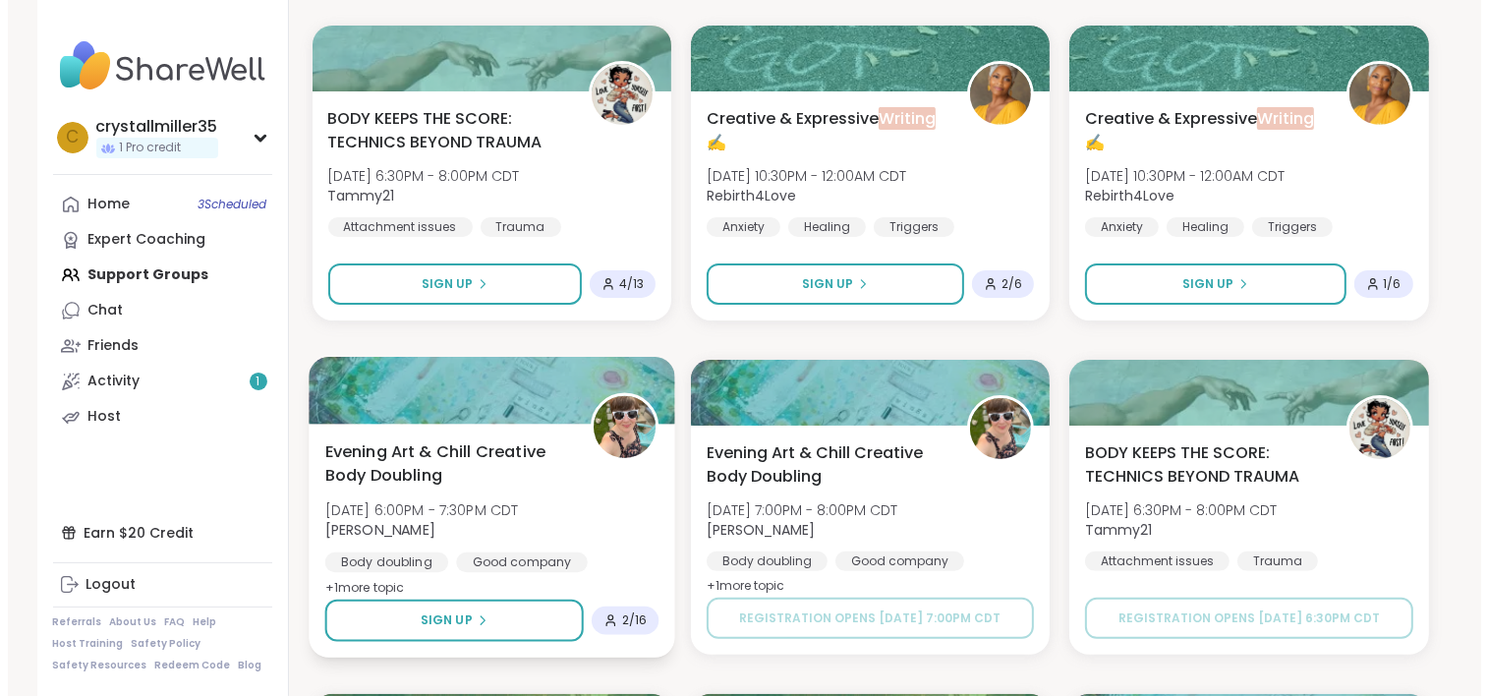
scroll to position [393, 0]
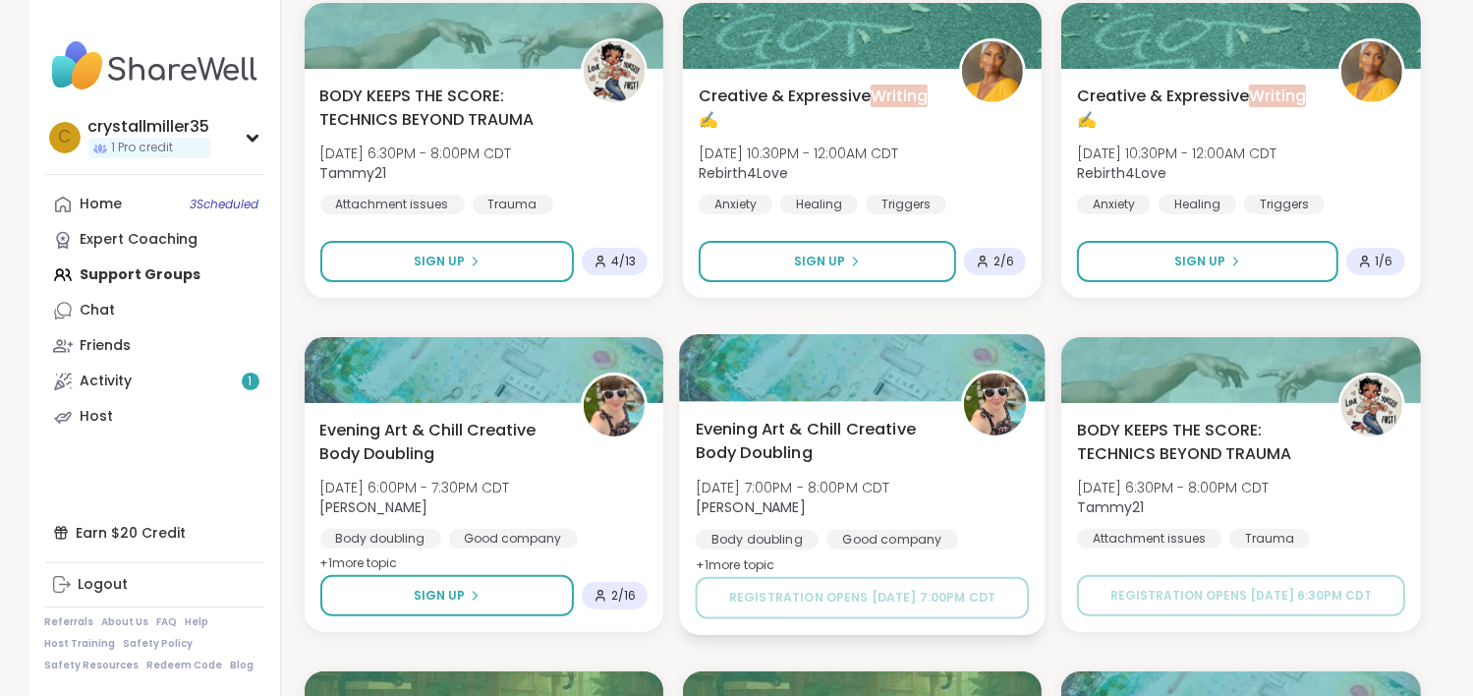
click at [960, 495] on div "Evening Art & Chill Creative Body Doubling Tue, Oct 21 | 7:00PM - 8:00PM CDT Ad…" at bounding box center [862, 497] width 334 height 160
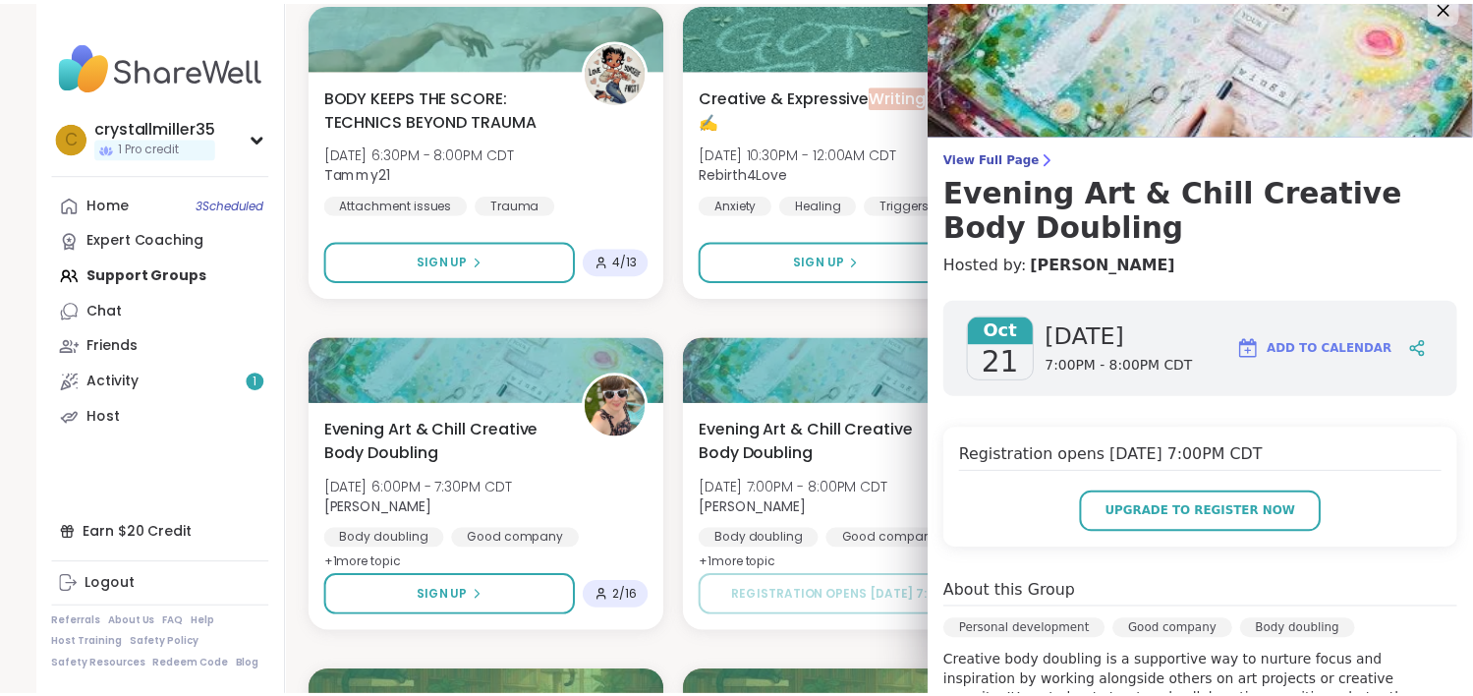
scroll to position [0, 0]
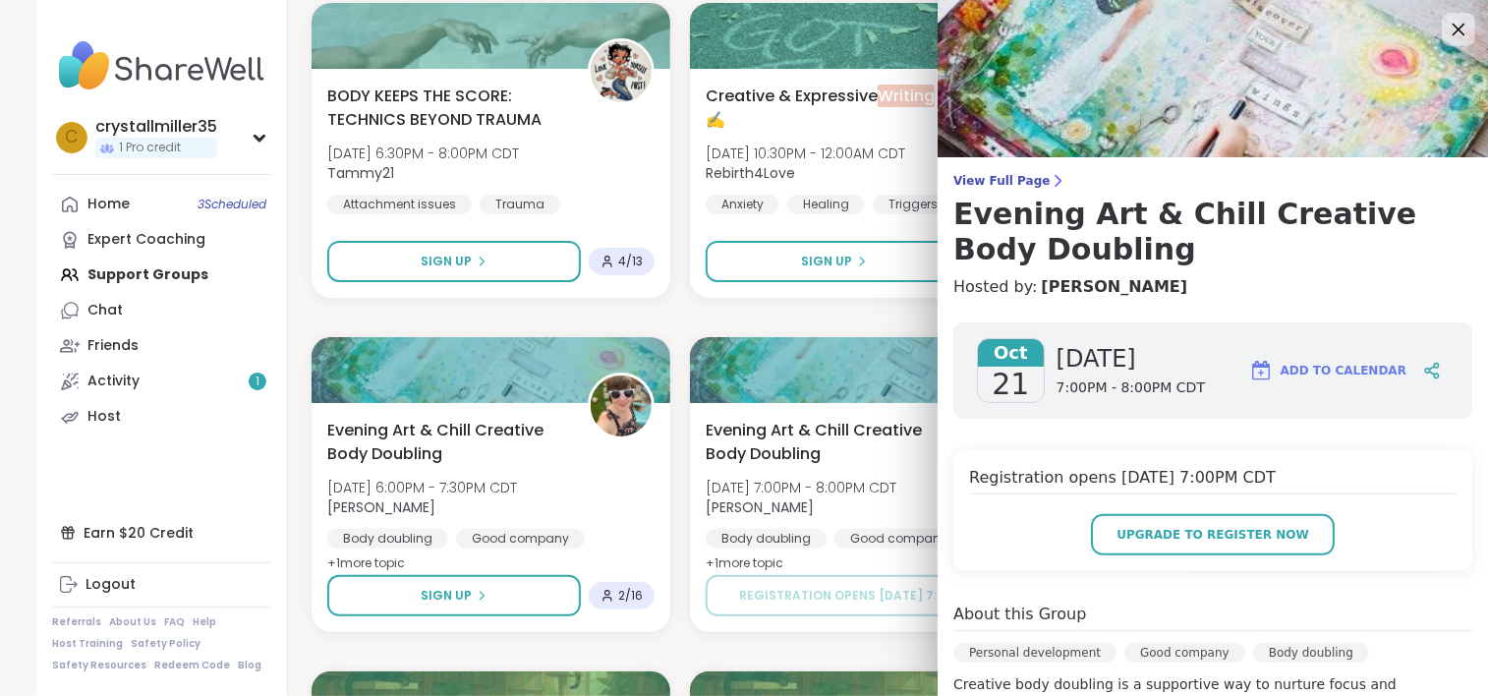
click at [1453, 28] on icon at bounding box center [1459, 30] width 13 height 13
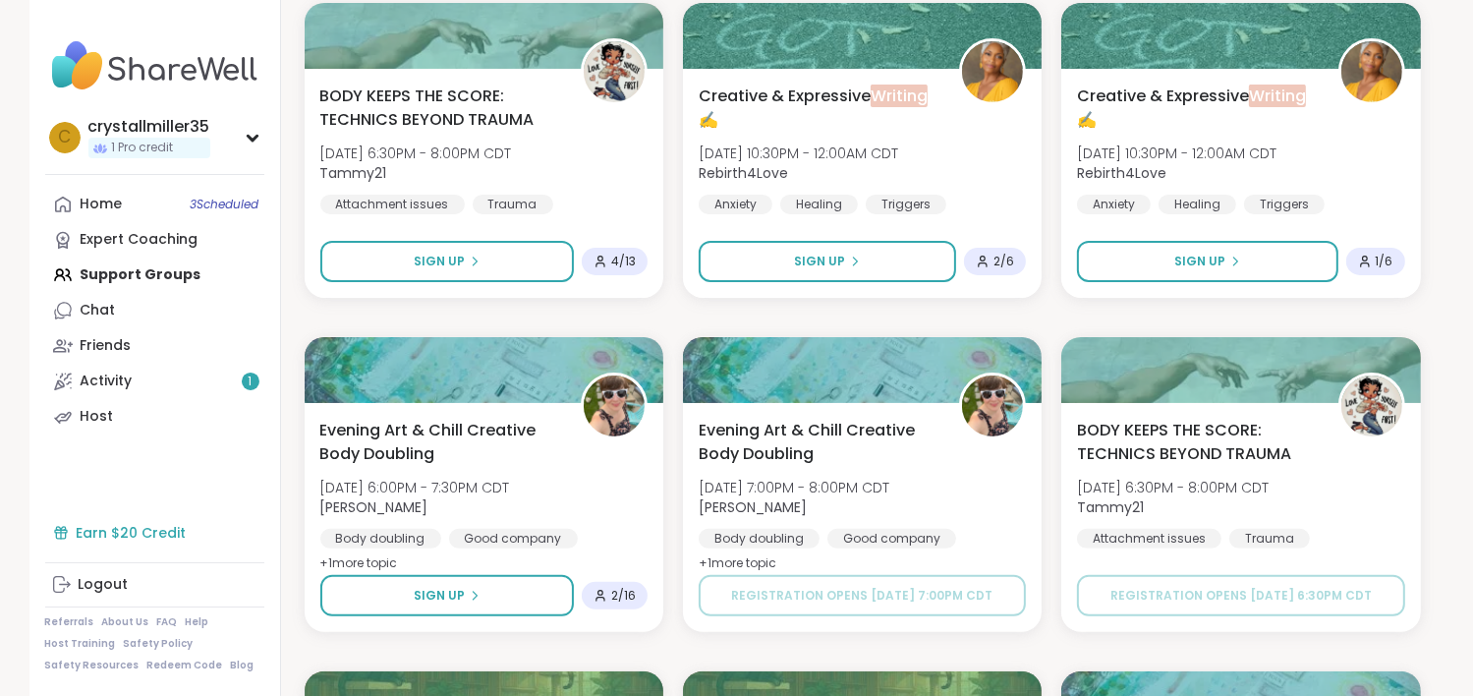
click at [110, 526] on div "Earn $20 Credit" at bounding box center [154, 532] width 219 height 35
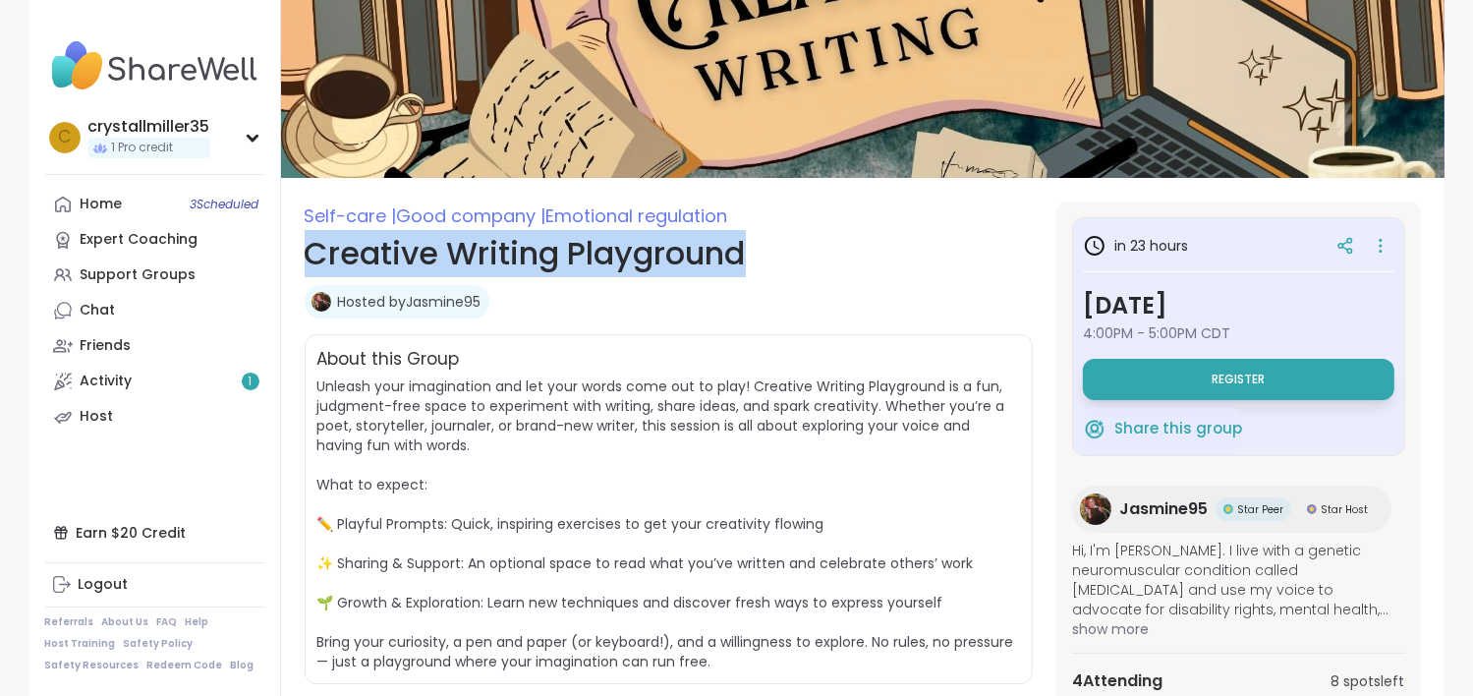
drag, startPoint x: 761, startPoint y: 255, endPoint x: 739, endPoint y: 255, distance: 21.6
